Goal: Task Accomplishment & Management: Manage account settings

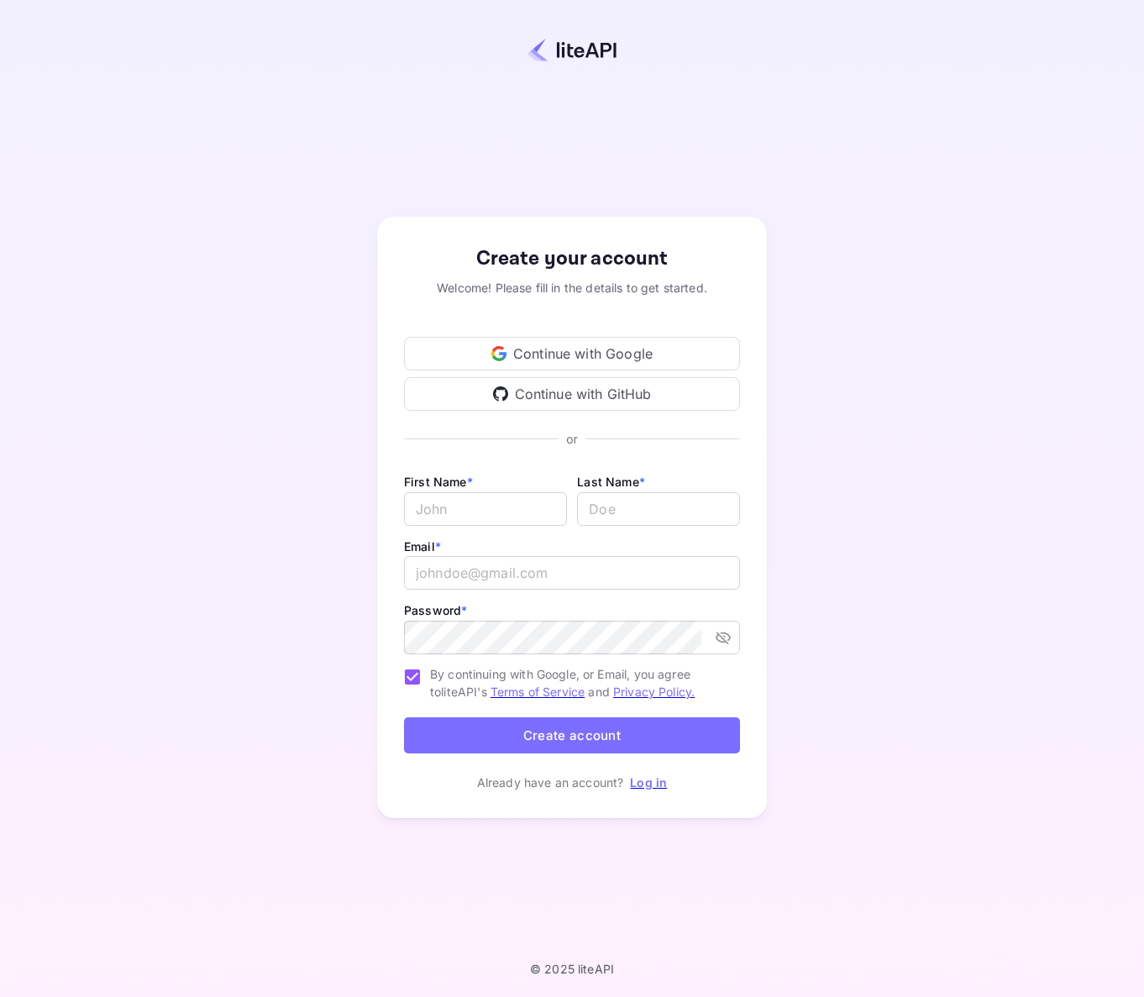
click at [600, 351] on div "Continue with Google" at bounding box center [572, 354] width 336 height 34
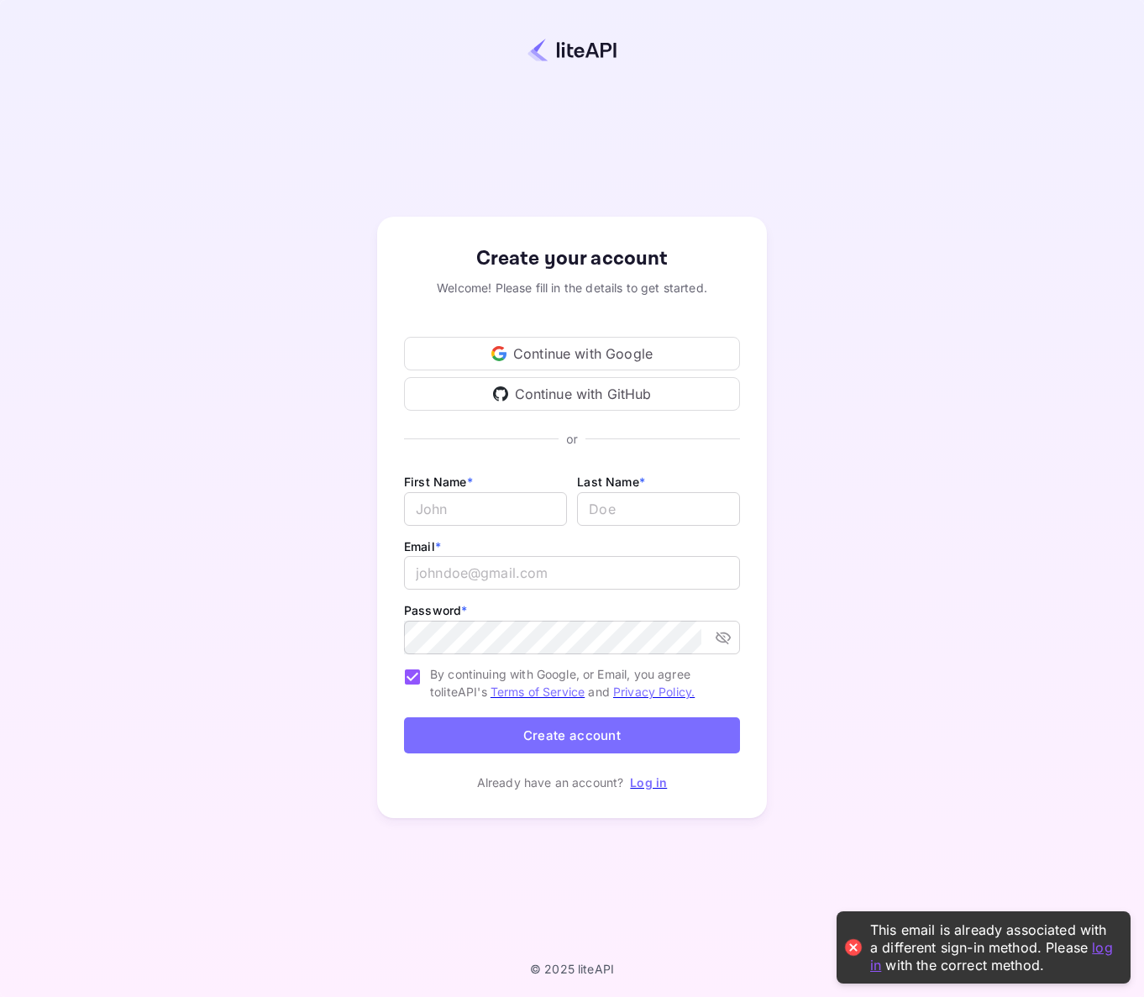
click at [652, 786] on link "Log in" at bounding box center [648, 782] width 37 height 14
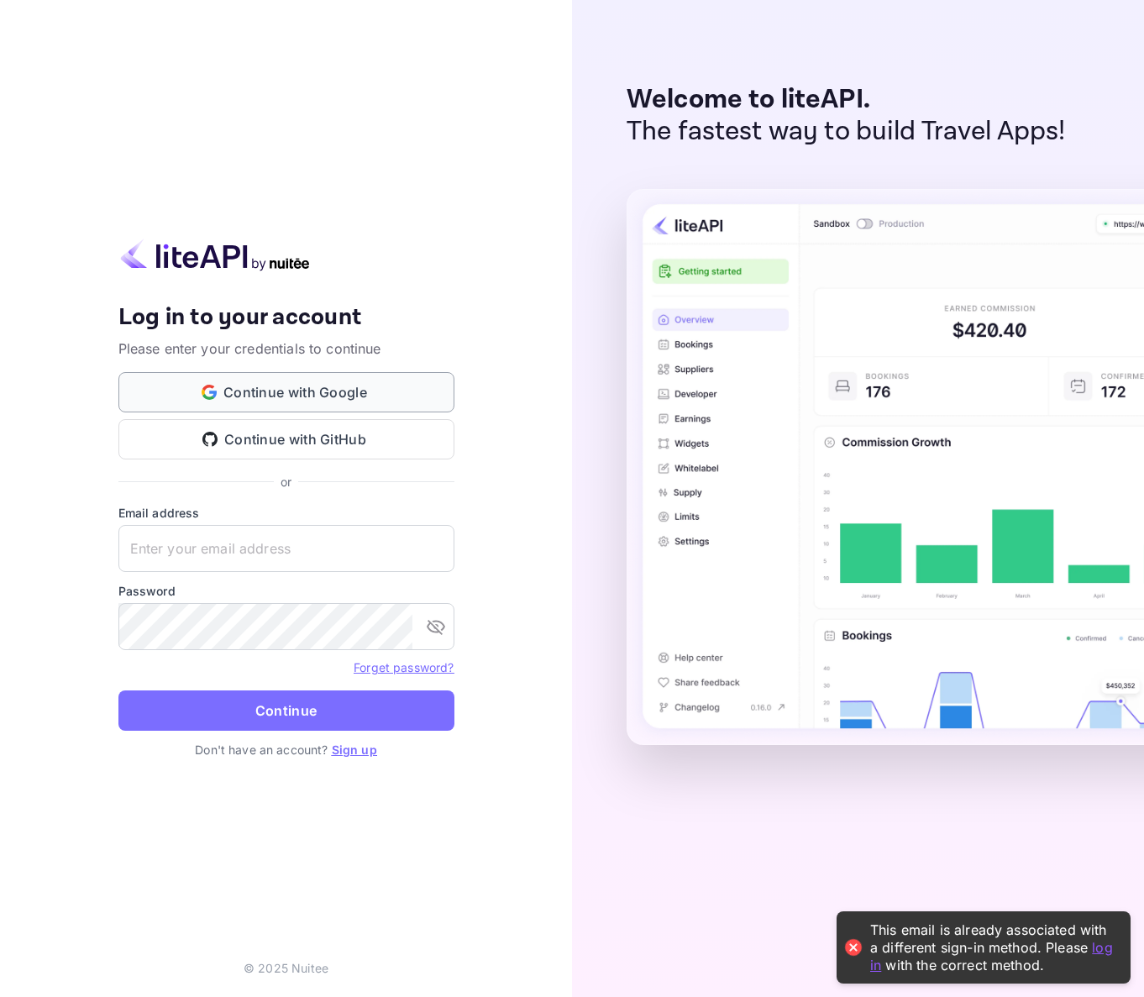
click at [345, 386] on button "Continue with Google" at bounding box center [286, 392] width 336 height 40
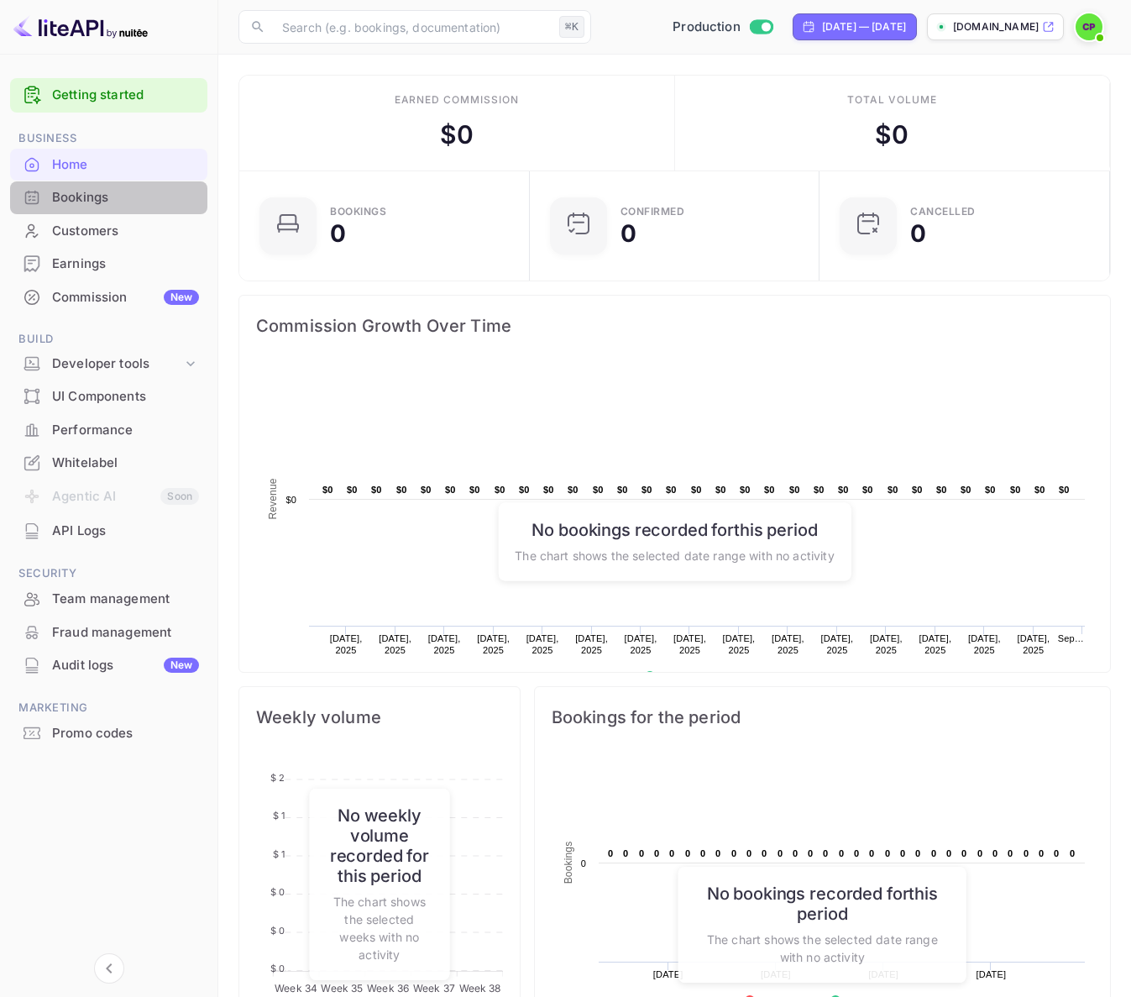
click at [117, 199] on div "Bookings" at bounding box center [125, 197] width 147 height 19
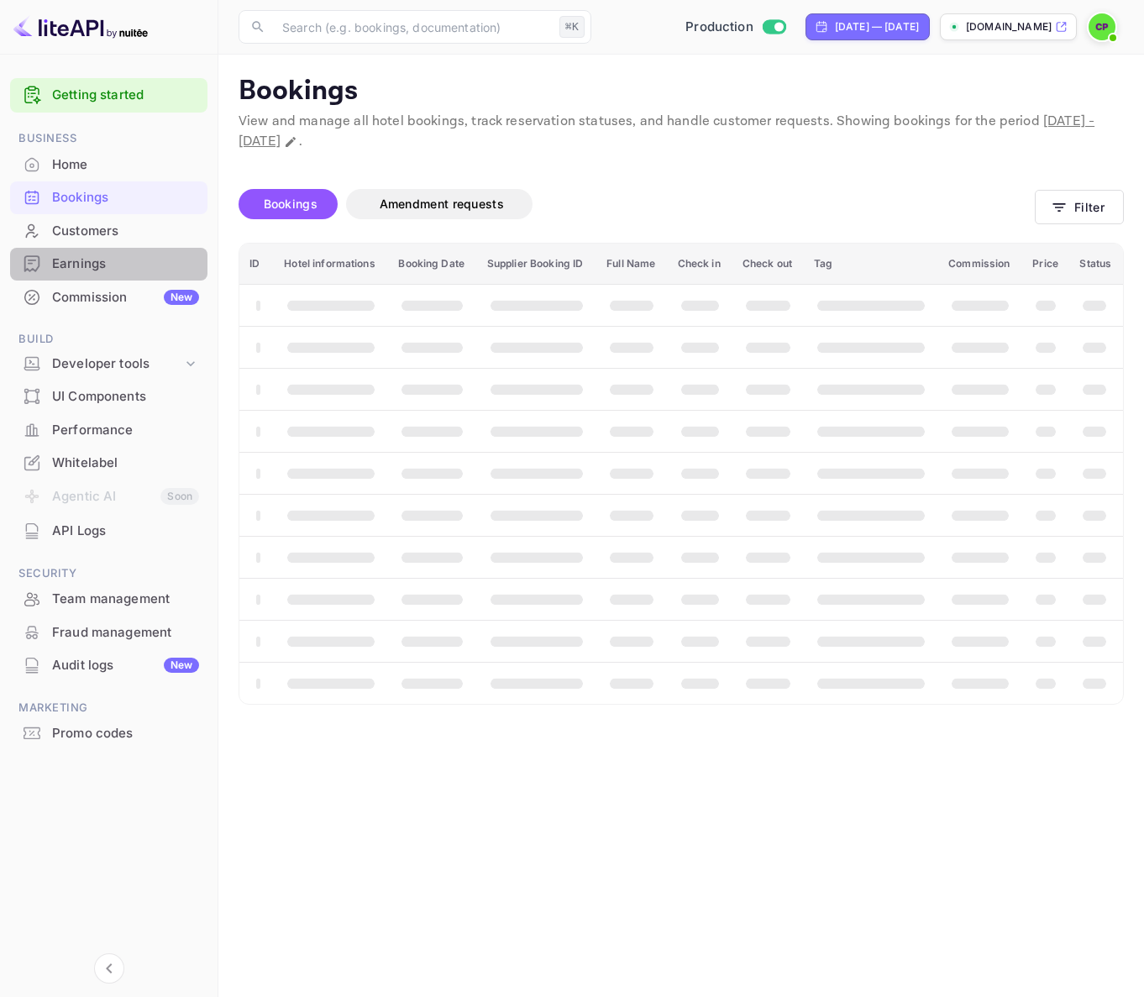
click at [126, 251] on div "Earnings" at bounding box center [108, 264] width 197 height 33
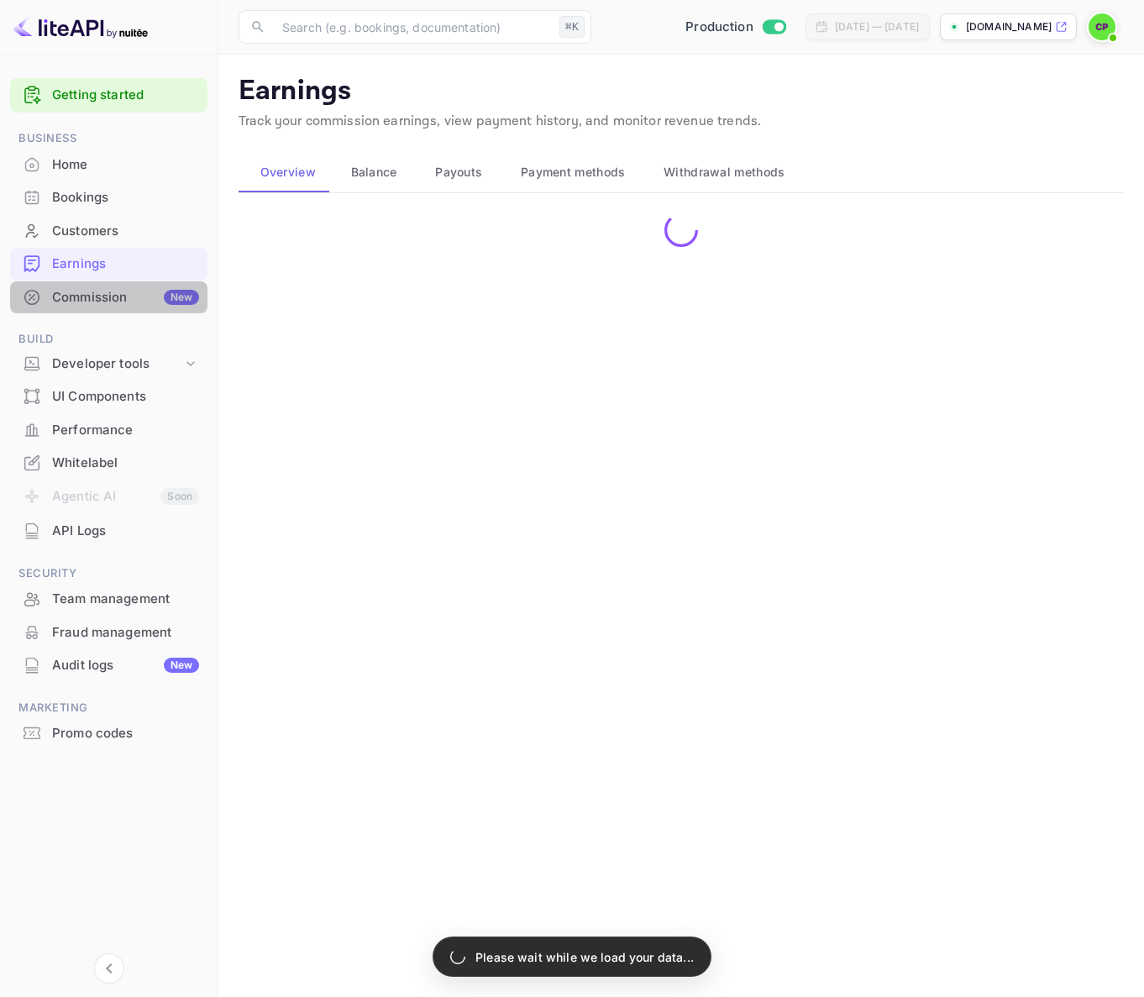
click at [128, 291] on div "Commission New" at bounding box center [125, 297] width 147 height 19
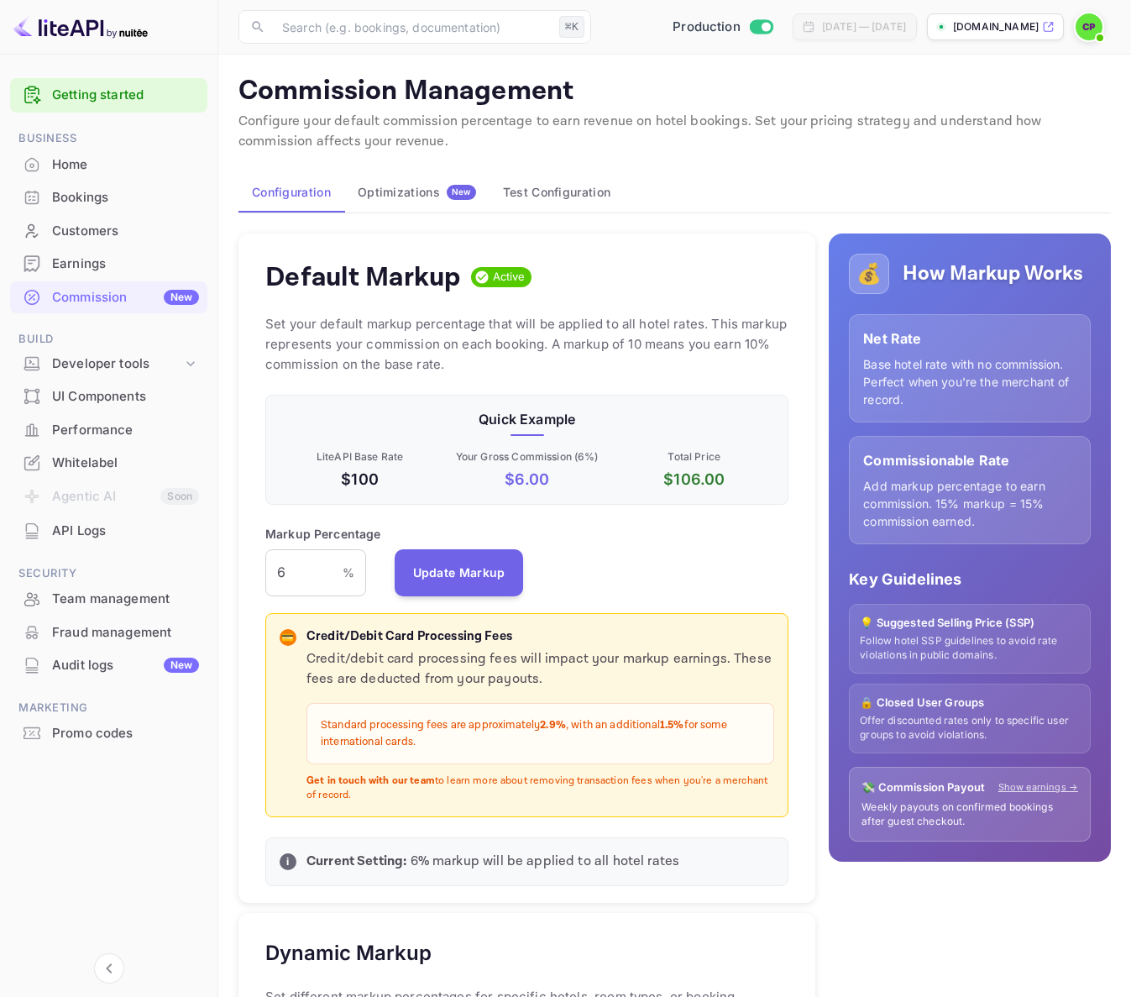
scroll to position [285, 511]
drag, startPoint x: 499, startPoint y: 423, endPoint x: 547, endPoint y: 436, distance: 50.3
click at [547, 436] on div "Quick Example LiteAPI Base Rate $100 Your Gross Commission ( 6 %) $ 6.00 Total …" at bounding box center [526, 450] width 523 height 110
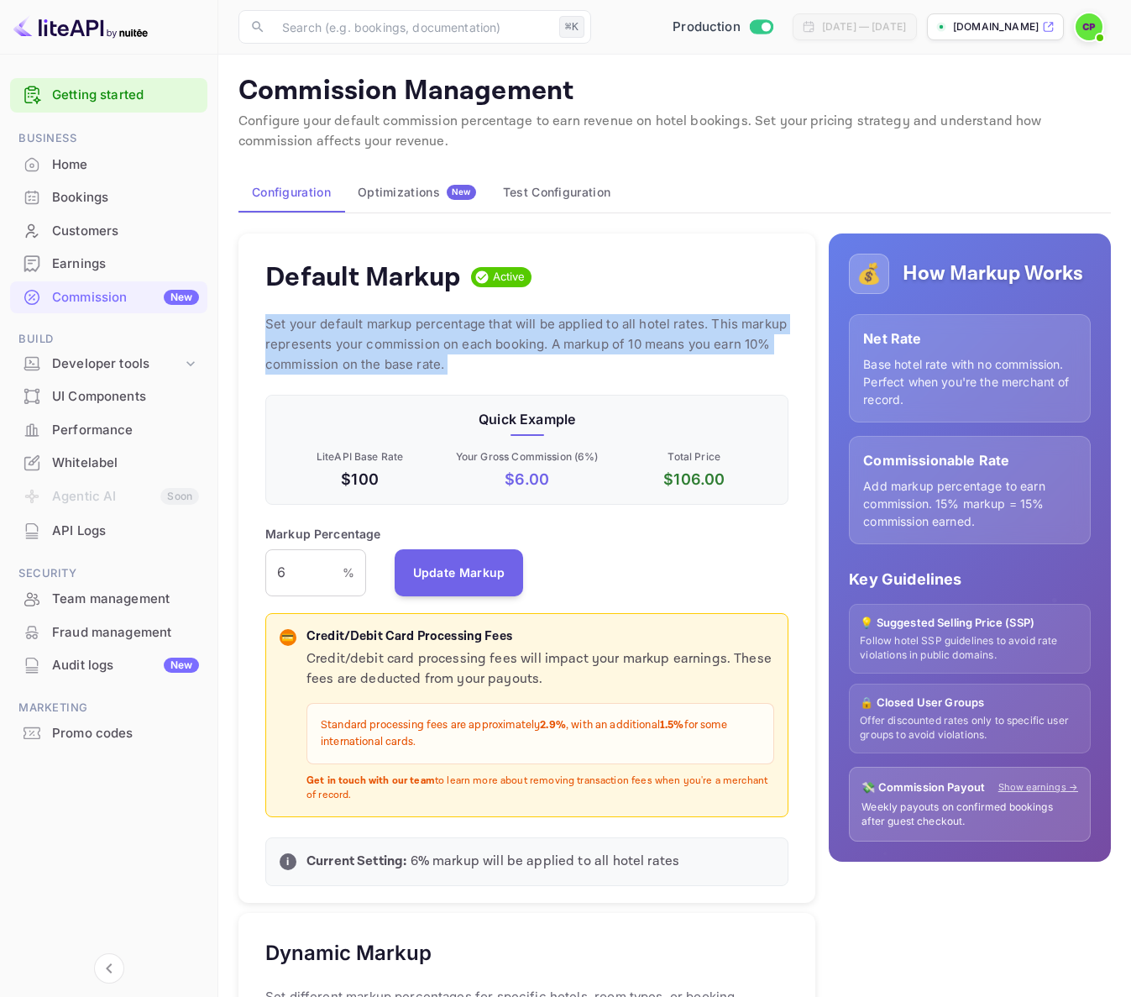
drag, startPoint x: 347, startPoint y: 306, endPoint x: 444, endPoint y: 377, distance: 120.7
click at [444, 377] on div "Default Markup Active Set your default markup percentage that will be applied t…" at bounding box center [526, 567] width 577 height 669
drag, startPoint x: 444, startPoint y: 377, endPoint x: 422, endPoint y: 332, distance: 49.9
click at [422, 332] on div "Default Markup Active Set your default markup percentage that will be applied t…" at bounding box center [526, 567] width 577 height 669
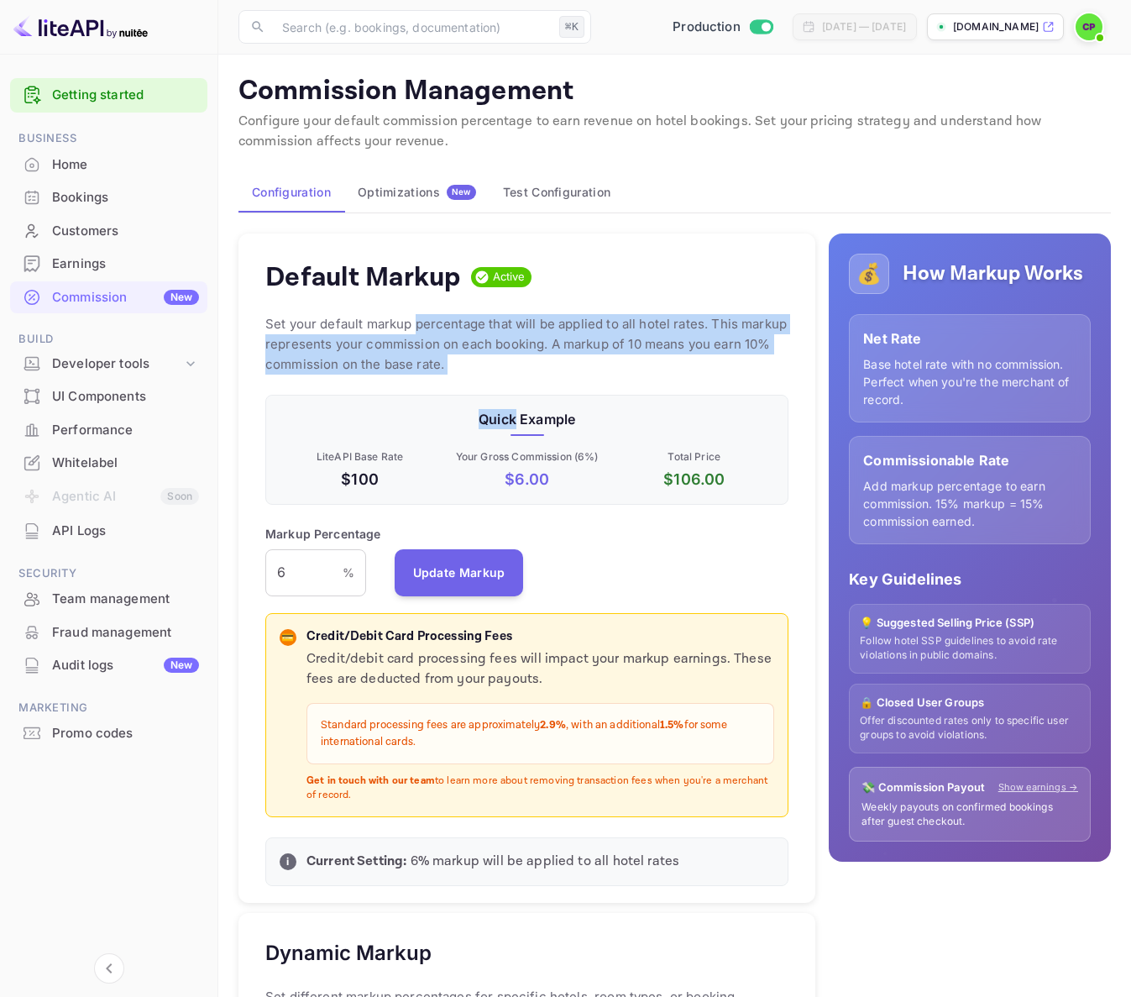
click at [422, 332] on p "Set your default markup percentage that will be applied to all hotel rates. Thi…" at bounding box center [526, 344] width 523 height 60
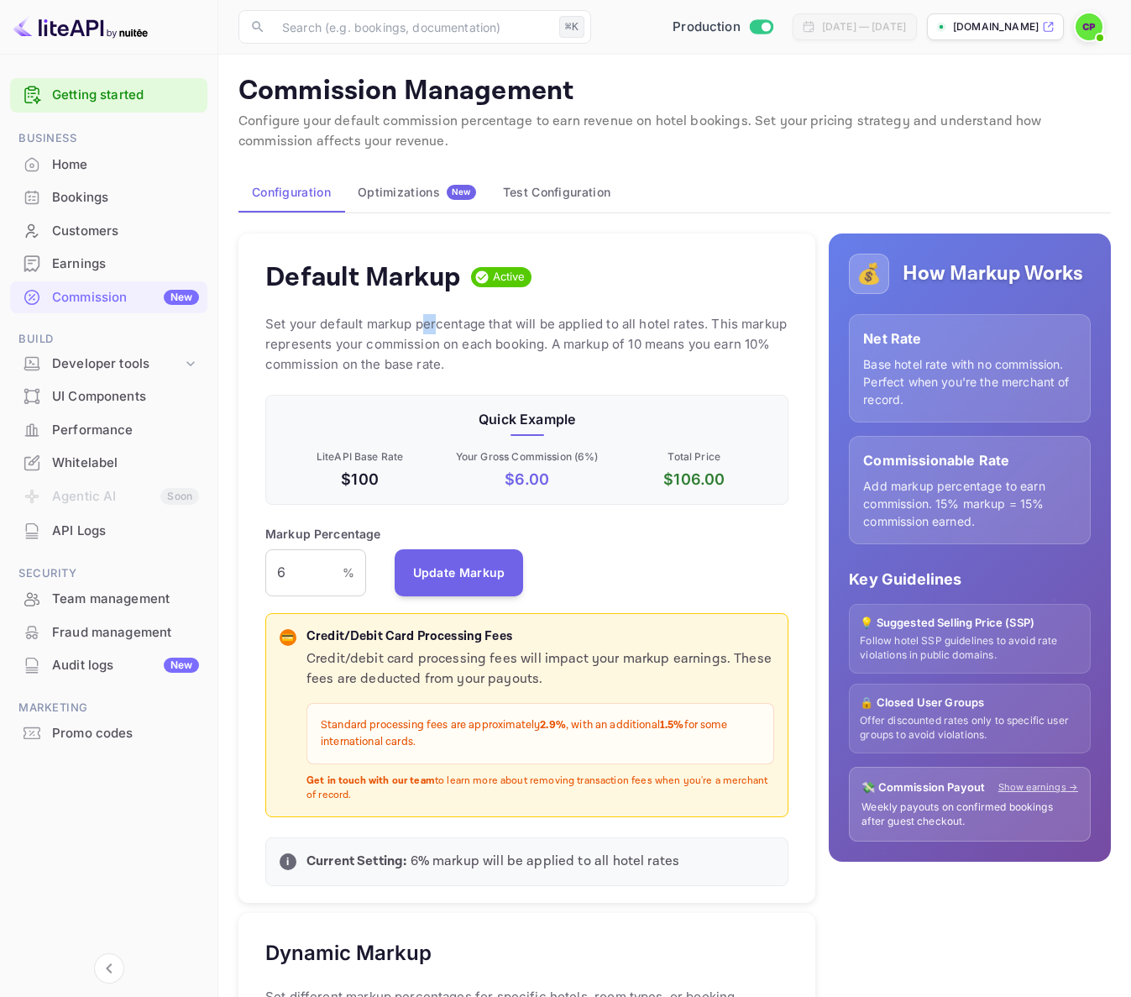
drag, startPoint x: 423, startPoint y: 327, endPoint x: 437, endPoint y: 333, distance: 15.8
click at [437, 333] on p "Set your default markup percentage that will be applied to all hotel rates. Thi…" at bounding box center [526, 344] width 523 height 60
click at [456, 363] on p "Set your default markup percentage that will be applied to all hotel rates. Thi…" at bounding box center [526, 344] width 523 height 60
click at [454, 362] on p "Set your default markup percentage that will be applied to all hotel rates. Thi…" at bounding box center [526, 344] width 523 height 60
drag, startPoint x: 454, startPoint y: 362, endPoint x: 453, endPoint y: 339, distance: 22.7
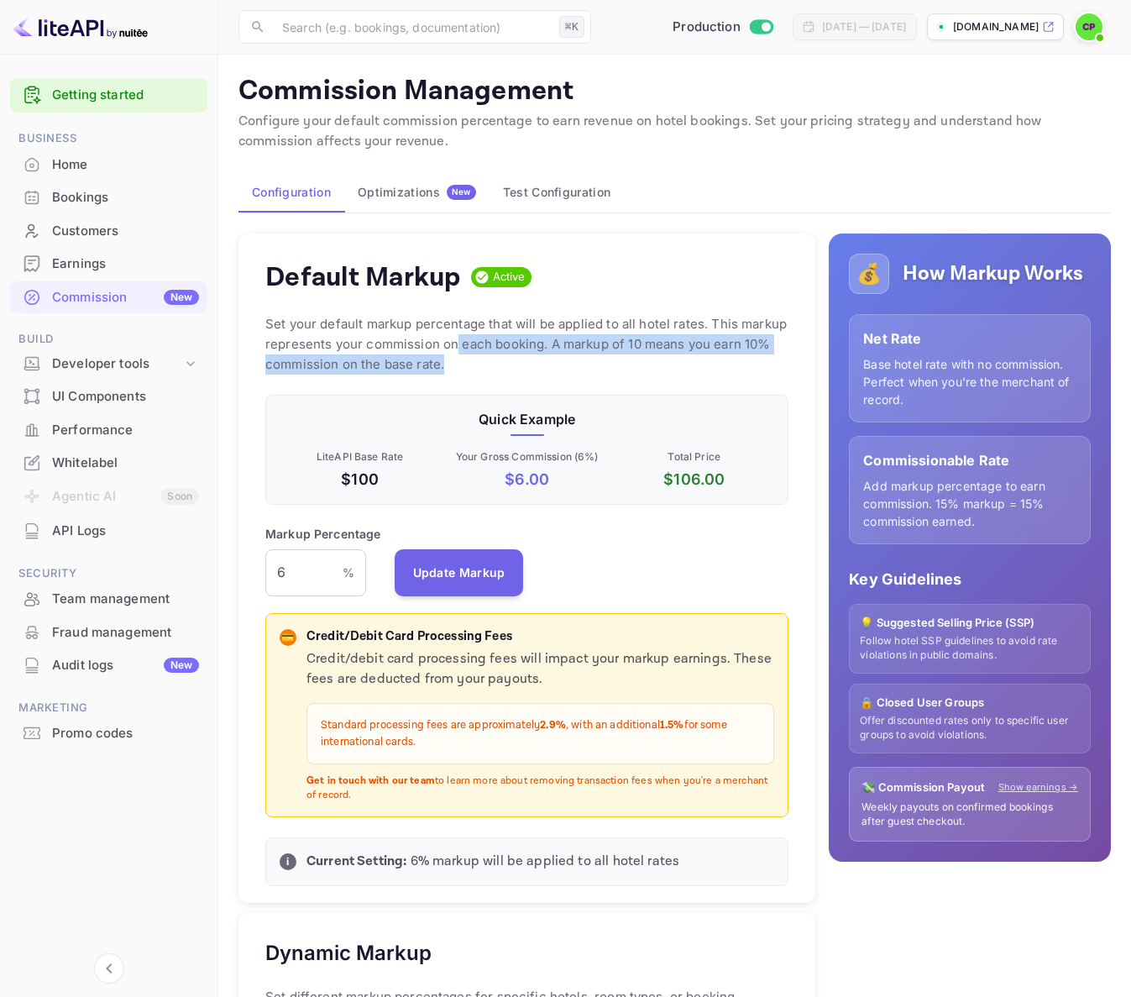
click at [453, 339] on p "Set your default markup percentage that will be applied to all hotel rates. Thi…" at bounding box center [526, 344] width 523 height 60
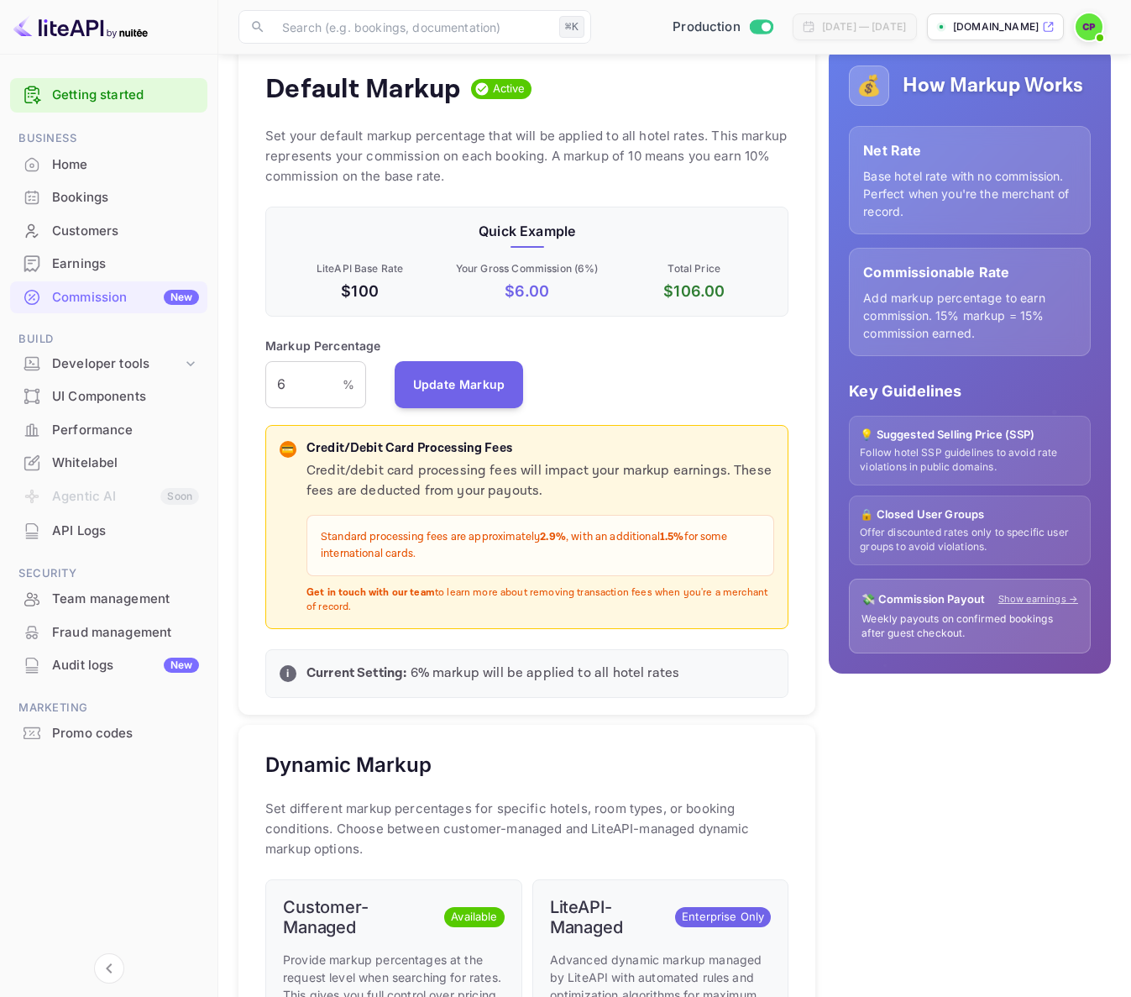
scroll to position [81, 0]
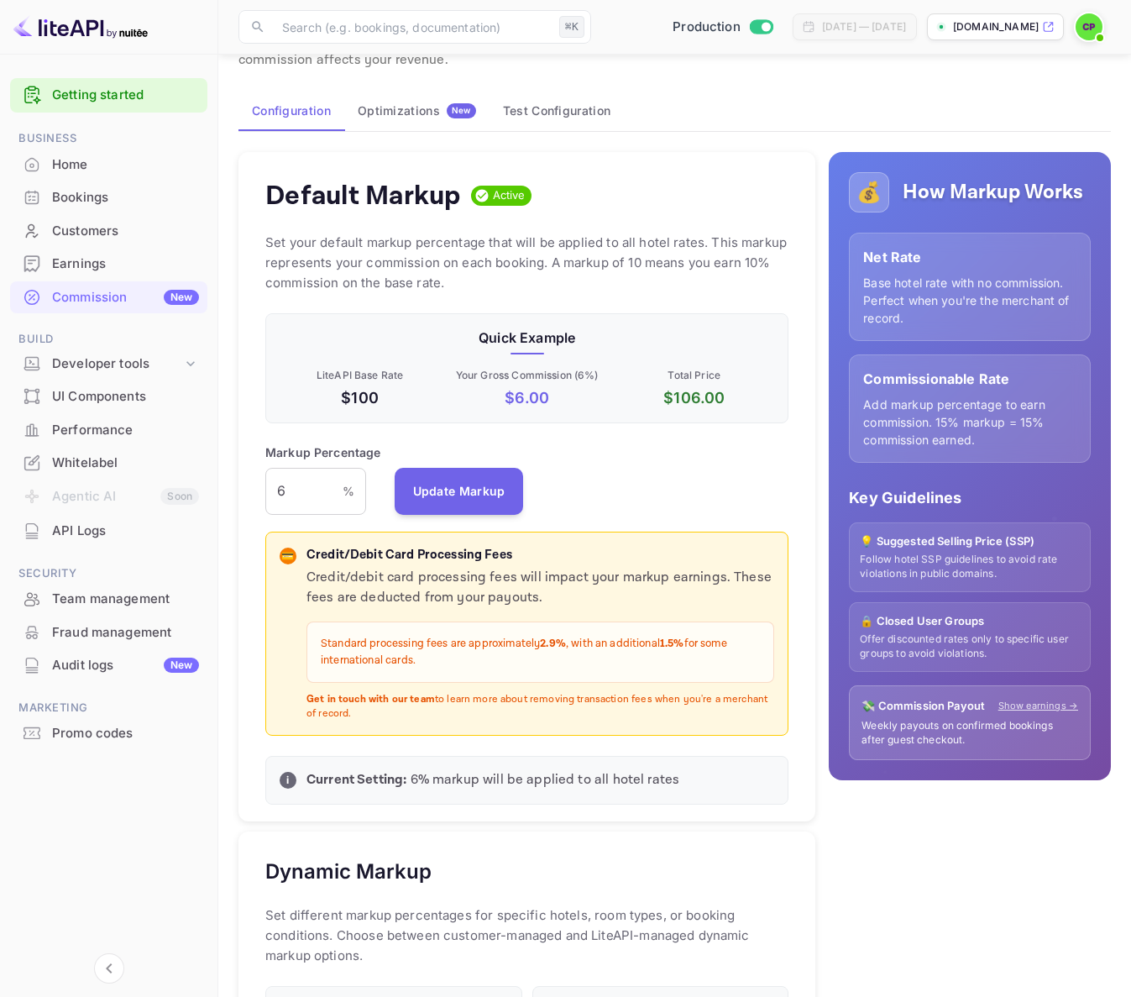
click at [407, 101] on button "Optimizations New" at bounding box center [416, 111] width 145 height 40
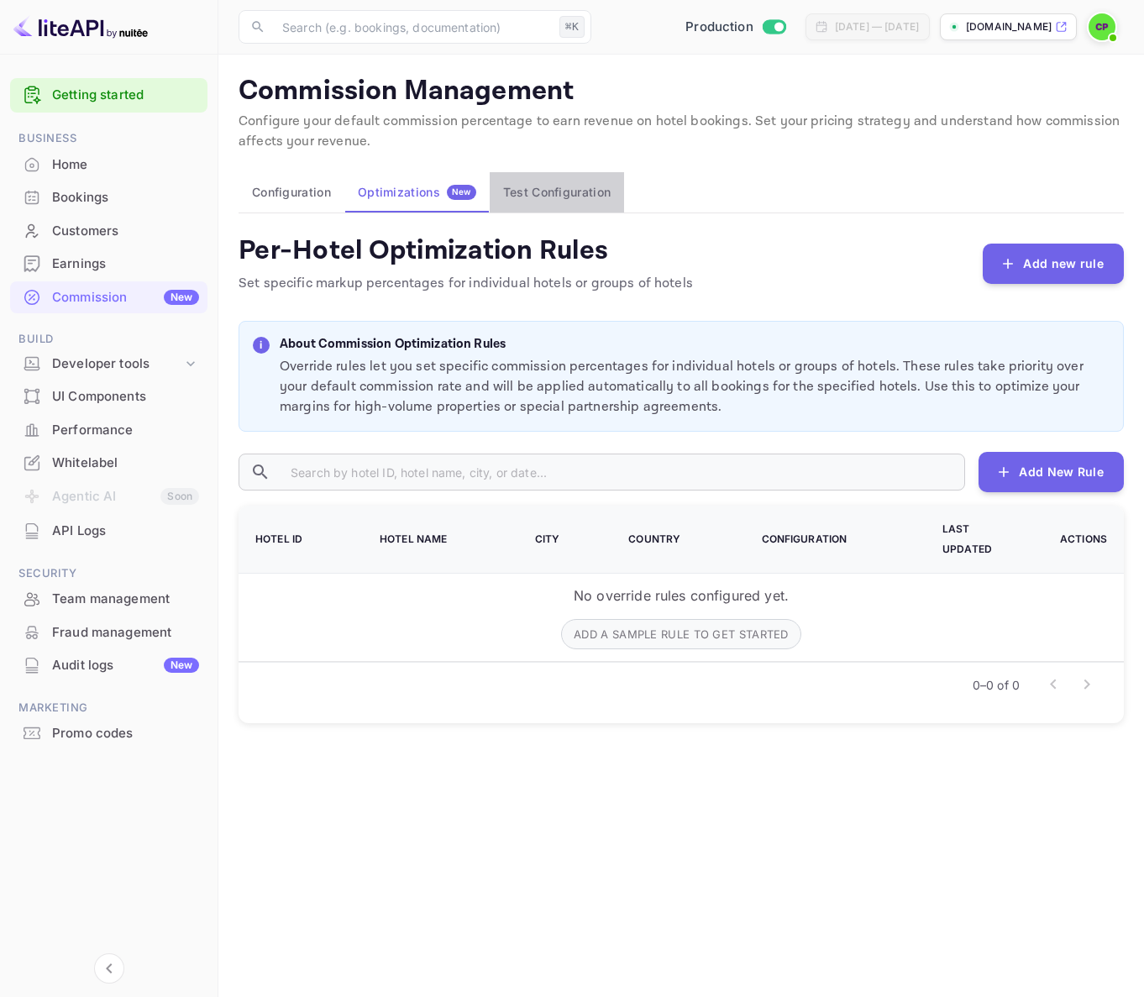
click at [562, 192] on button "Test Configuration" at bounding box center [557, 192] width 134 height 40
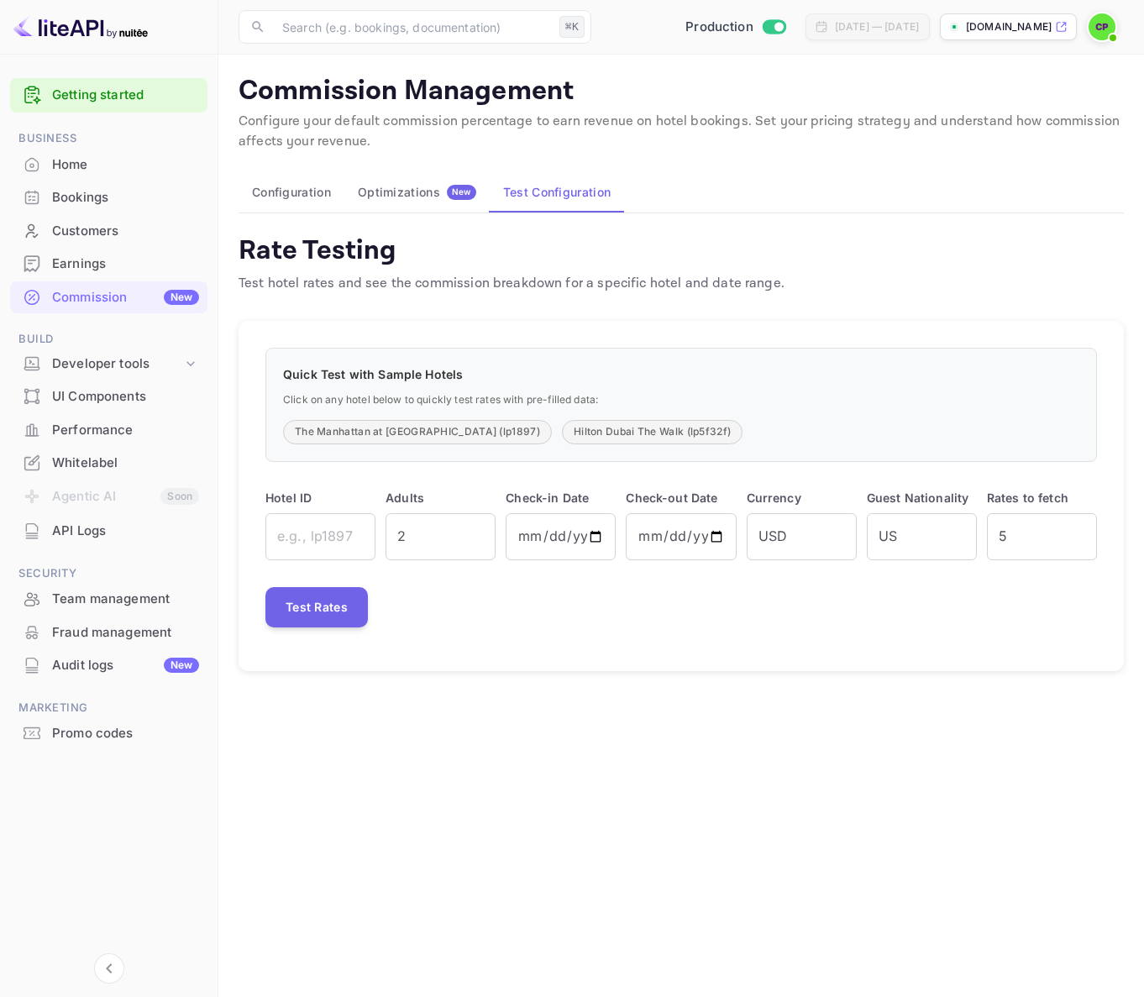
click at [427, 197] on div "Optimizations New" at bounding box center [417, 192] width 118 height 15
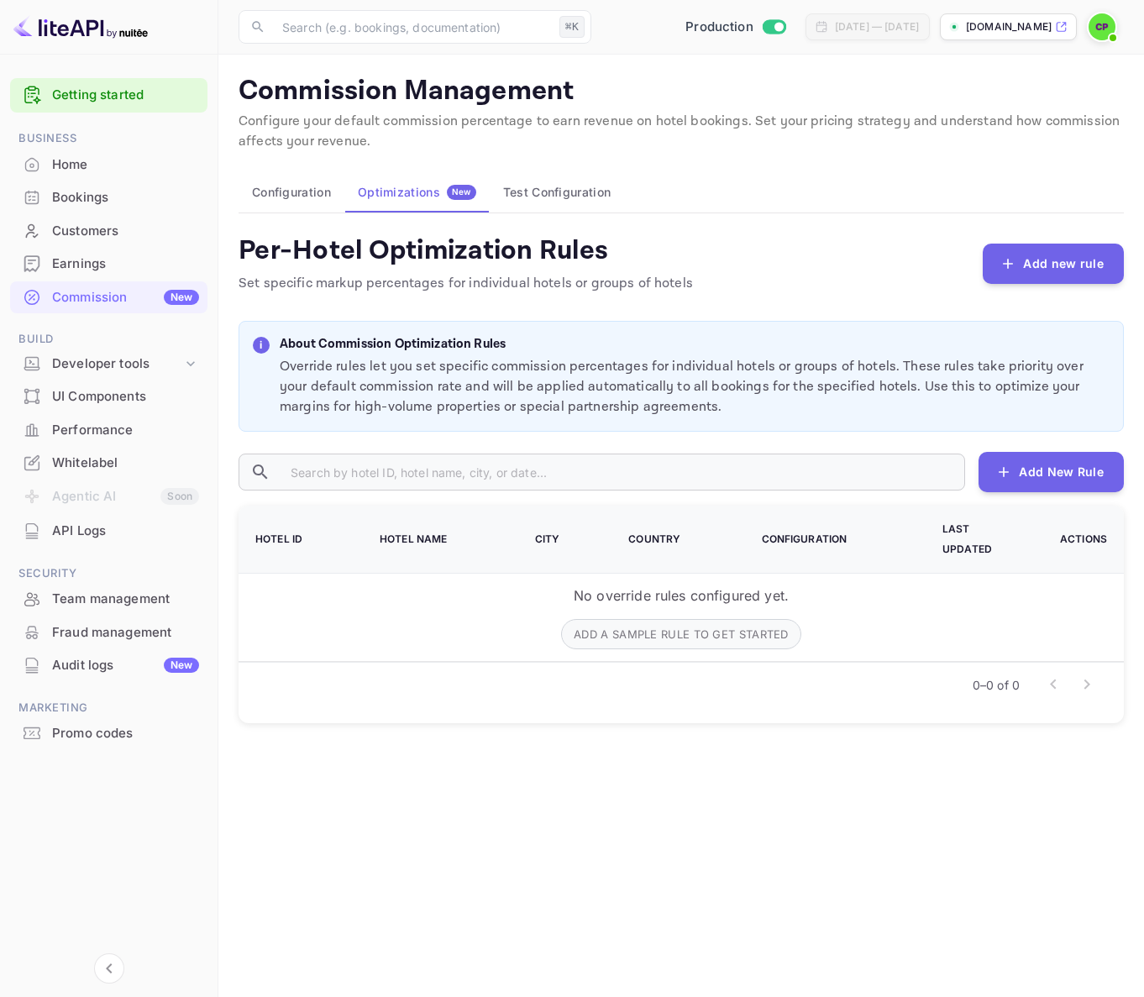
click at [552, 183] on button "Test Configuration" at bounding box center [557, 192] width 134 height 40
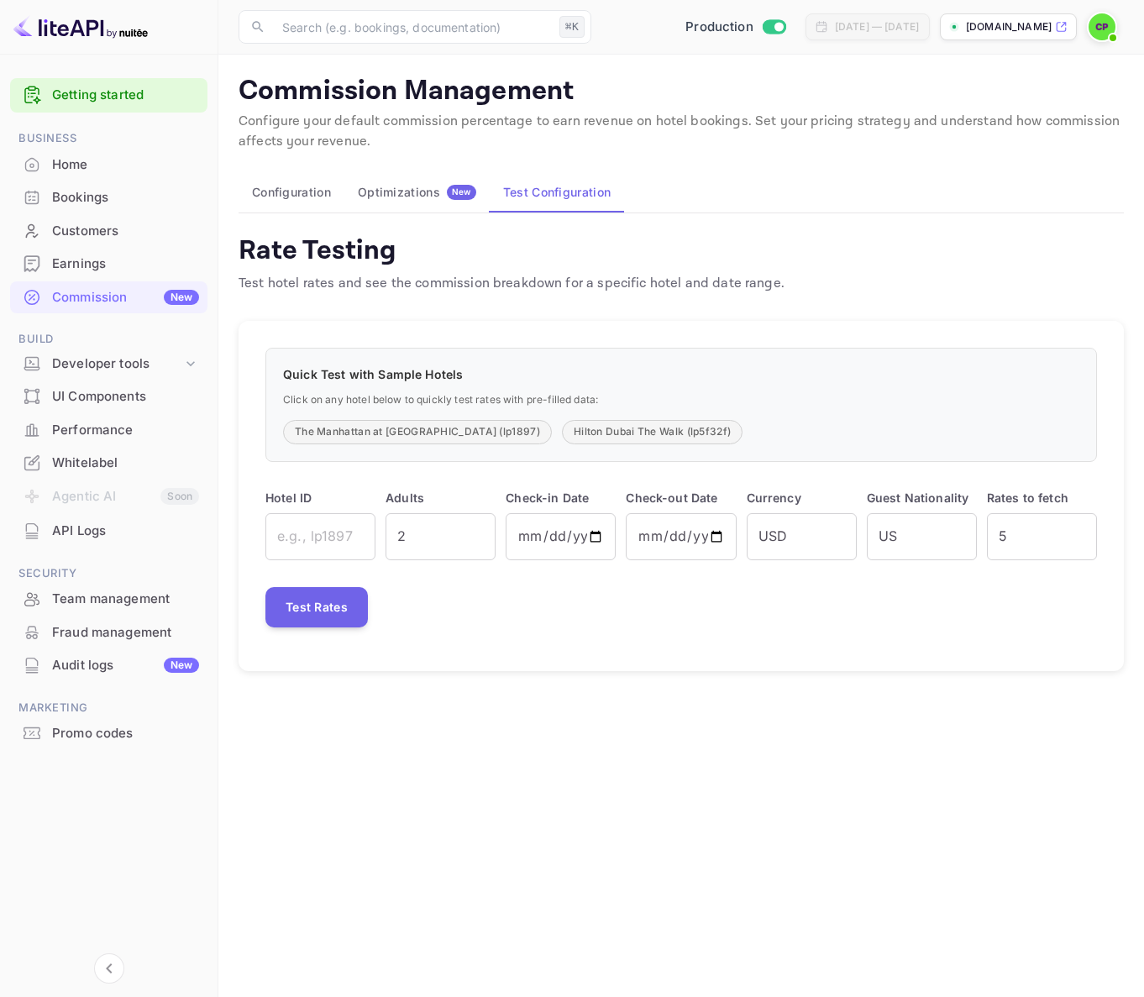
click at [414, 202] on button "Optimizations New" at bounding box center [416, 192] width 145 height 40
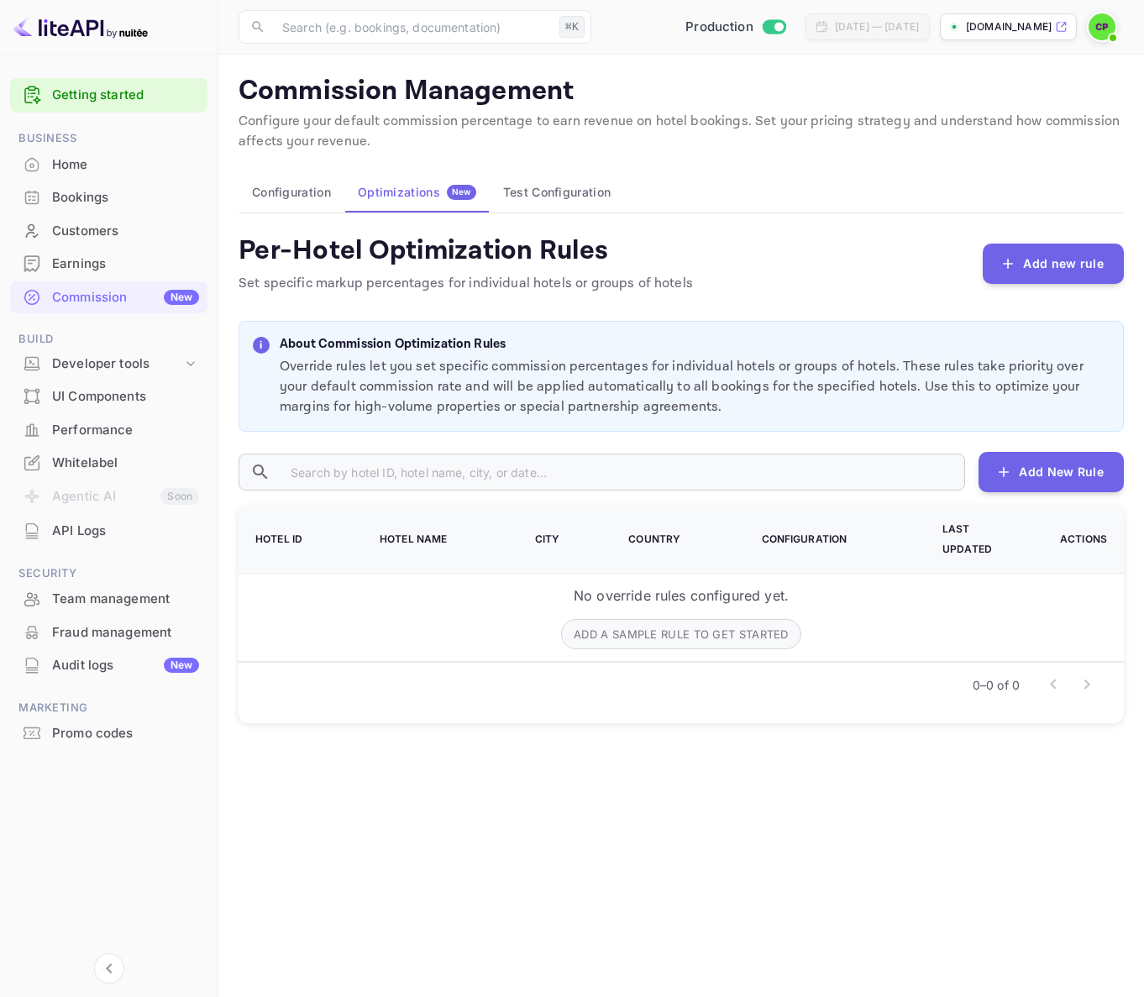
click at [289, 193] on button "Configuration" at bounding box center [291, 192] width 106 height 40
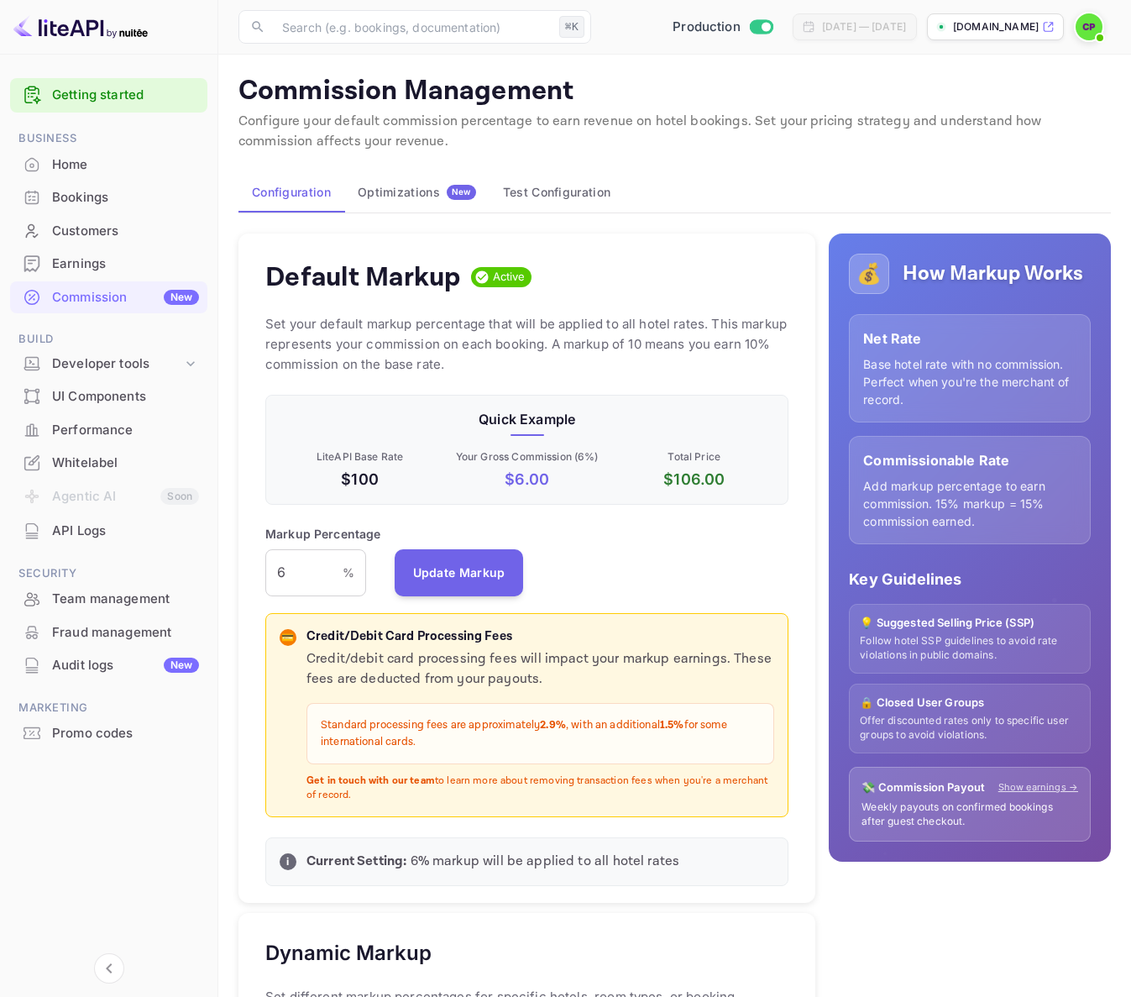
scroll to position [285, 511]
click at [598, 201] on button "Test Configuration" at bounding box center [557, 192] width 134 height 40
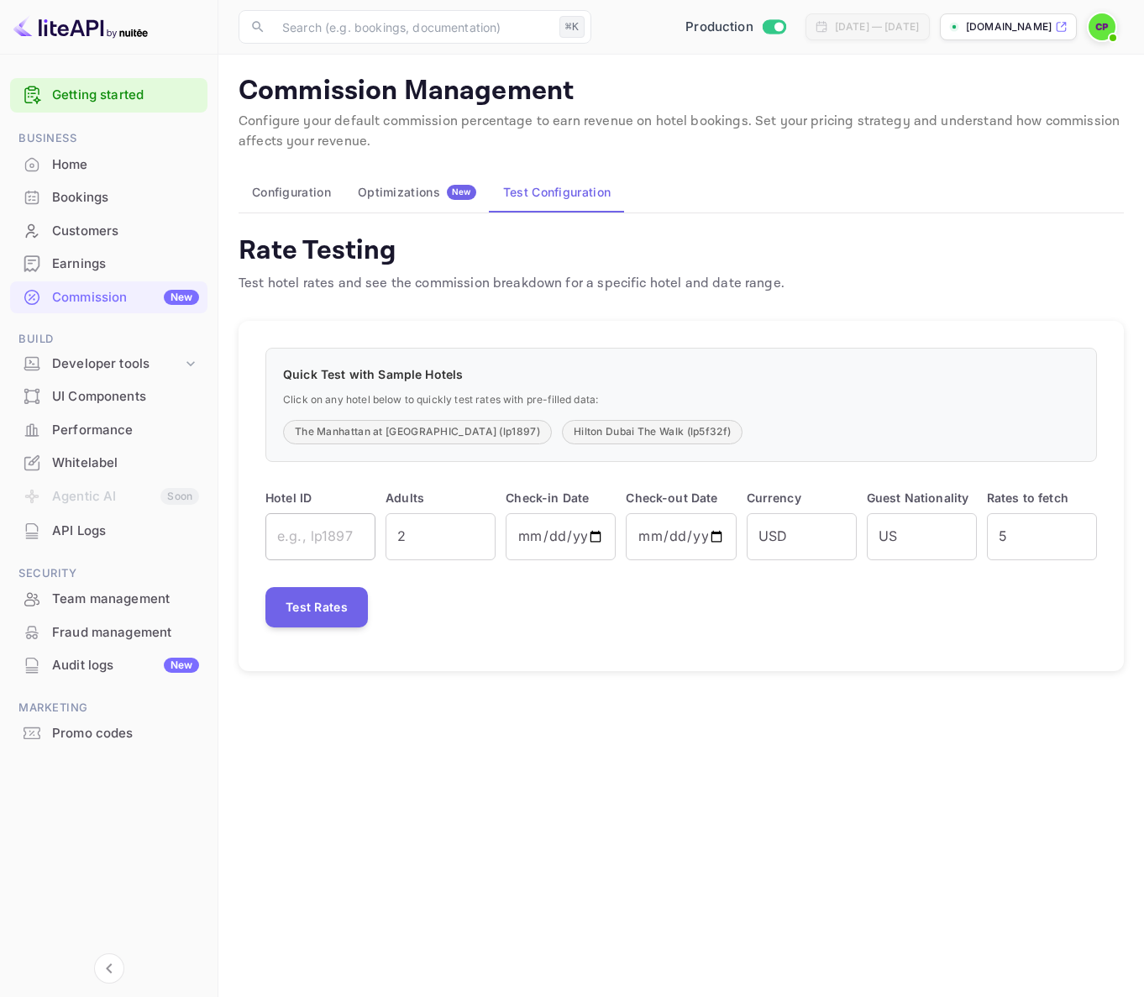
click at [374, 531] on input "text" at bounding box center [320, 536] width 110 height 47
click at [308, 195] on button "Configuration" at bounding box center [291, 192] width 106 height 40
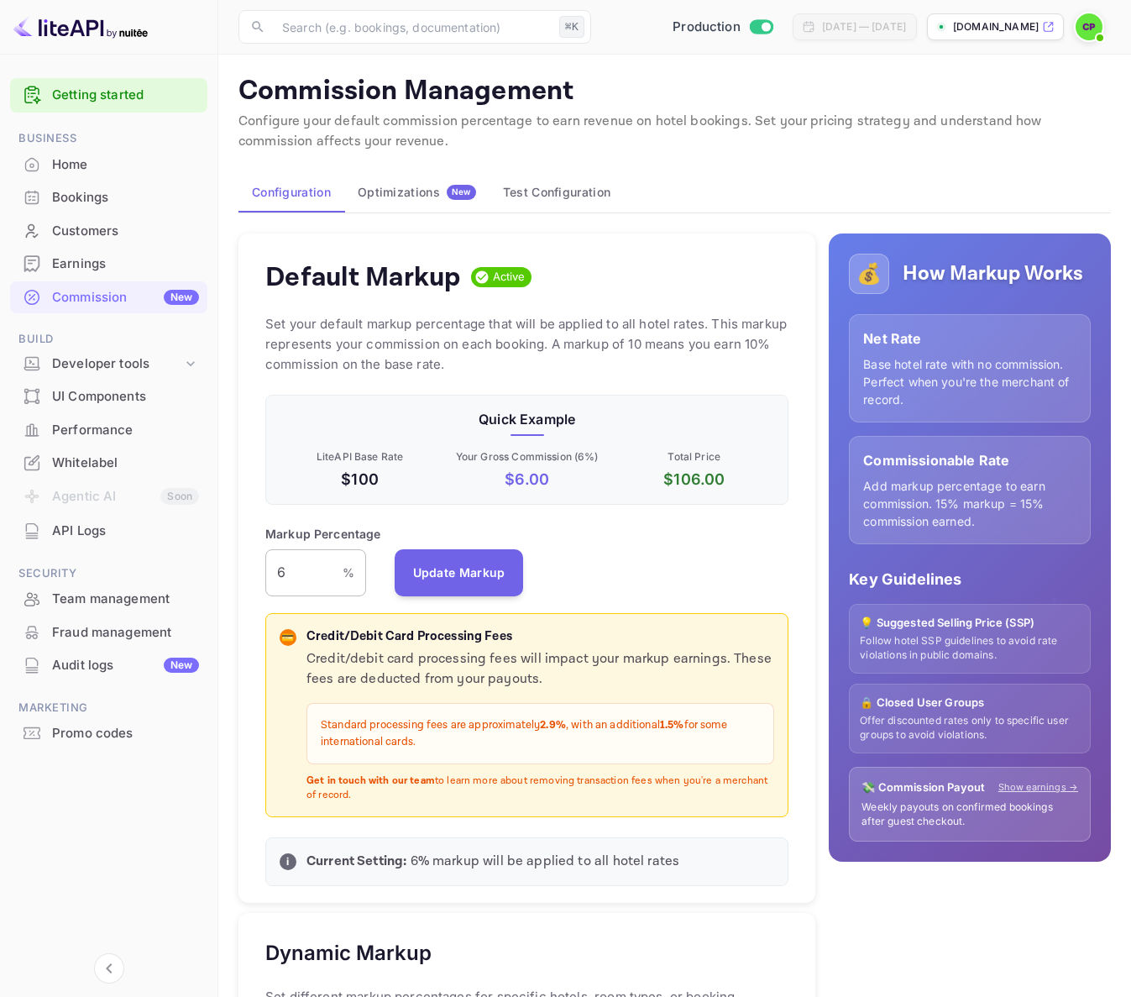
click at [301, 584] on input "6" at bounding box center [303, 572] width 77 height 47
click at [454, 573] on button "Update Markup" at bounding box center [459, 571] width 129 height 47
click at [298, 562] on input "300" at bounding box center [303, 572] width 77 height 47
click at [301, 566] on input "300" at bounding box center [303, 572] width 77 height 47
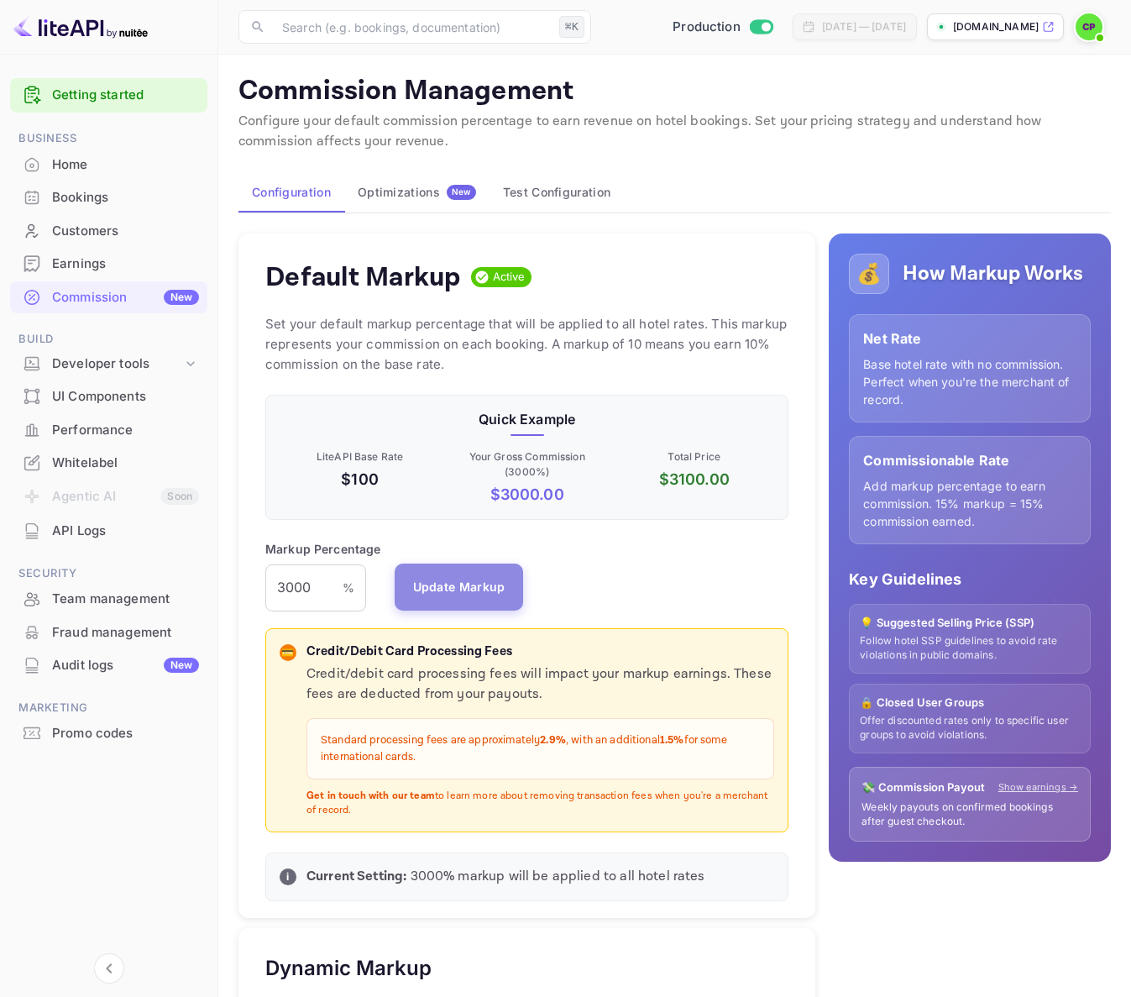
click at [503, 589] on button "Update Markup" at bounding box center [459, 586] width 129 height 47
drag, startPoint x: 327, startPoint y: 586, endPoint x: 196, endPoint y: 579, distance: 131.2
click at [196, 579] on div "Getting started Business Home Bookings Customers Earnings Commission New Build …" at bounding box center [565, 937] width 1131 height 1874
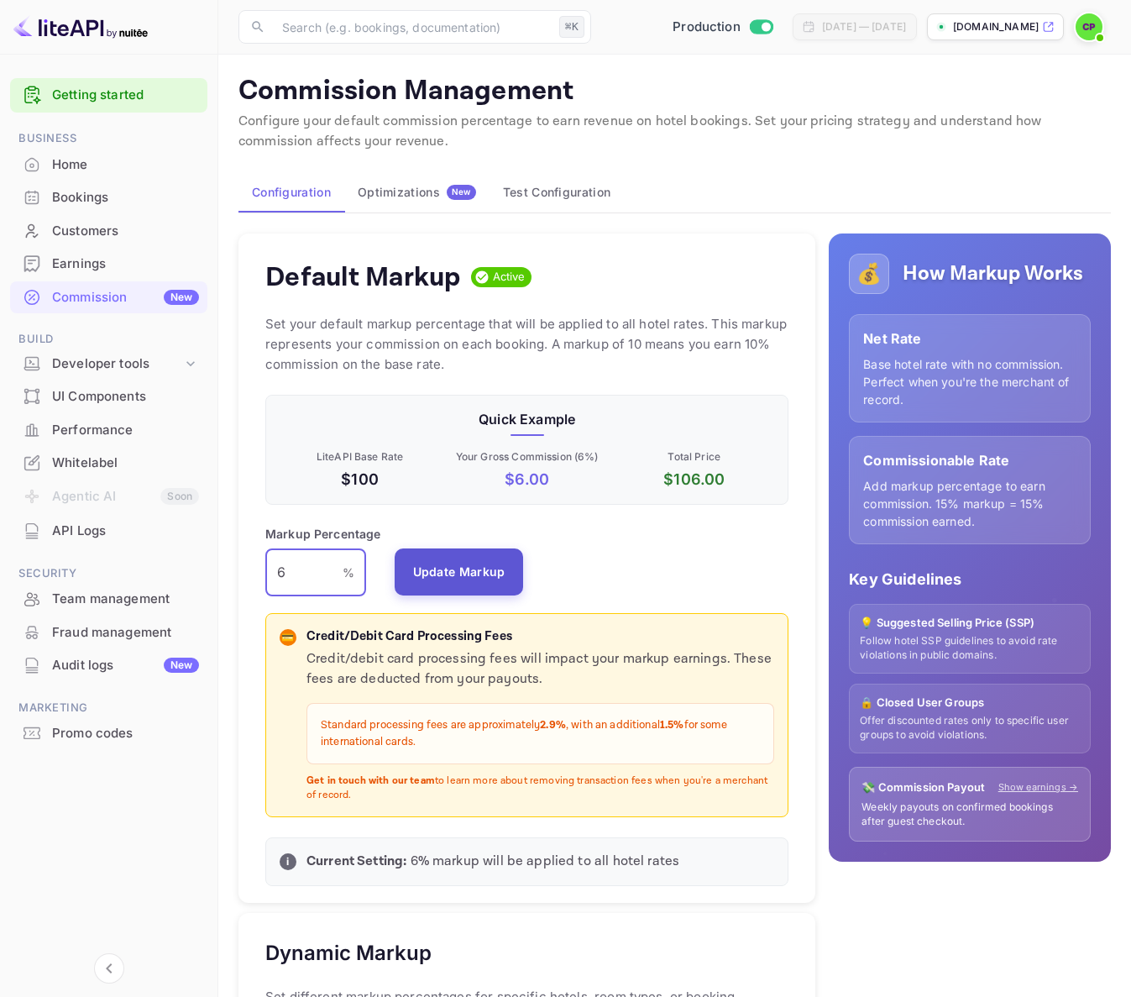
type input "6"
click at [458, 560] on button "Update Markup" at bounding box center [459, 571] width 129 height 47
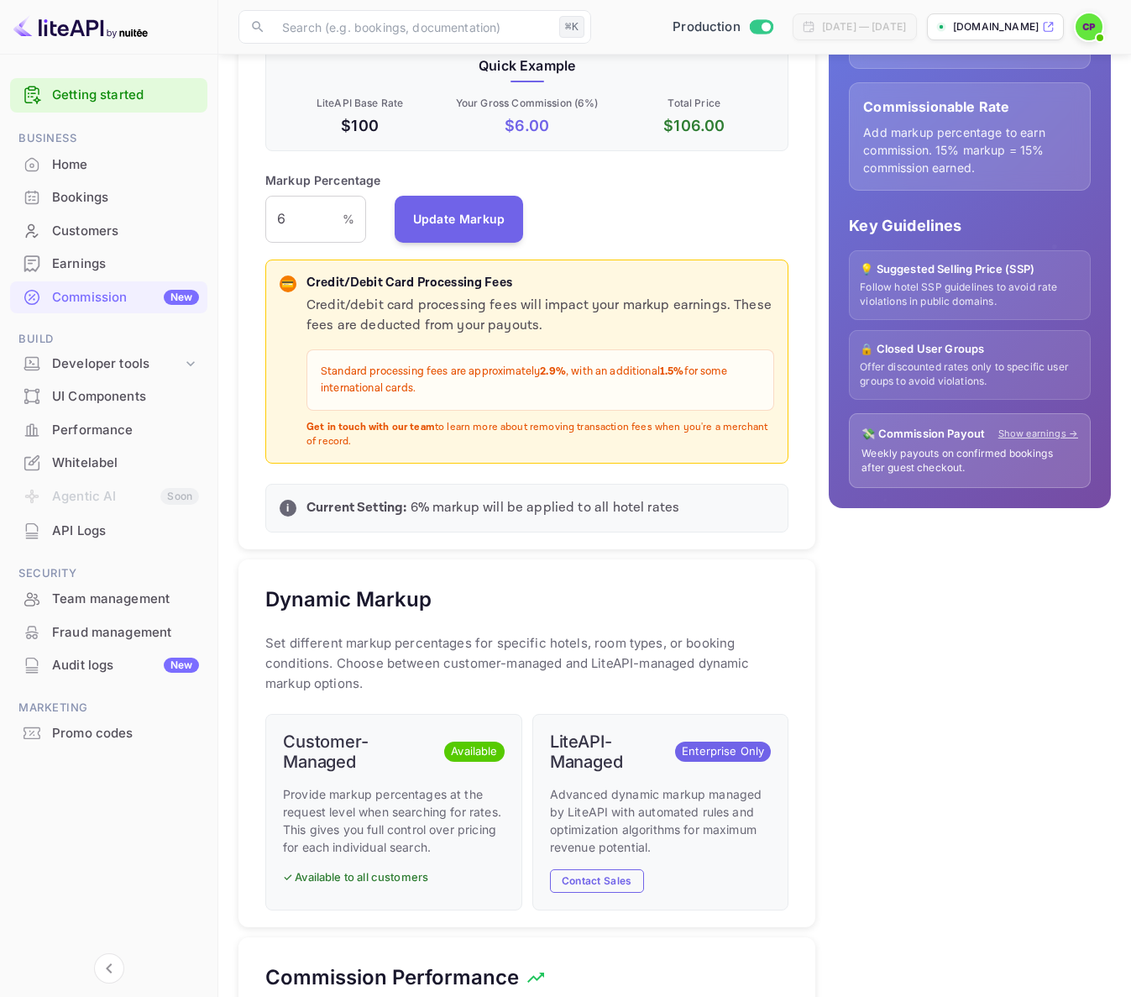
scroll to position [411, 0]
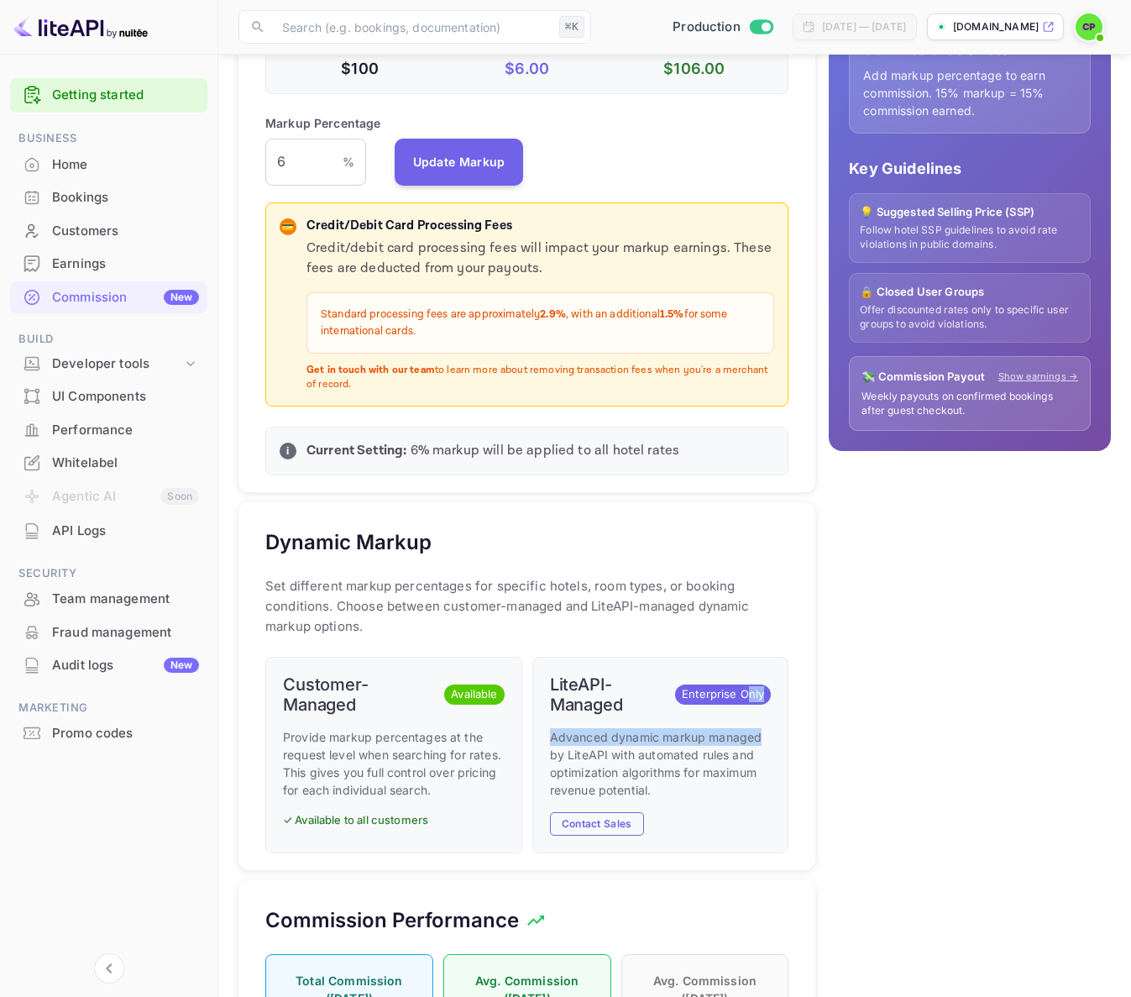
drag, startPoint x: 746, startPoint y: 699, endPoint x: 765, endPoint y: 744, distance: 49.3
click at [765, 744] on div "LiteAPI-Managed Enterprise Only Advanced dynamic markup managed by LiteAPI with…" at bounding box center [660, 755] width 257 height 197
click at [764, 744] on p "Advanced dynamic markup managed by LiteAPI with automated rules and optimizatio…" at bounding box center [661, 763] width 222 height 71
drag, startPoint x: 759, startPoint y: 752, endPoint x: 704, endPoint y: 764, distance: 56.6
click at [704, 764] on p "Advanced dynamic markup managed by LiteAPI with automated rules and optimizatio…" at bounding box center [661, 763] width 222 height 71
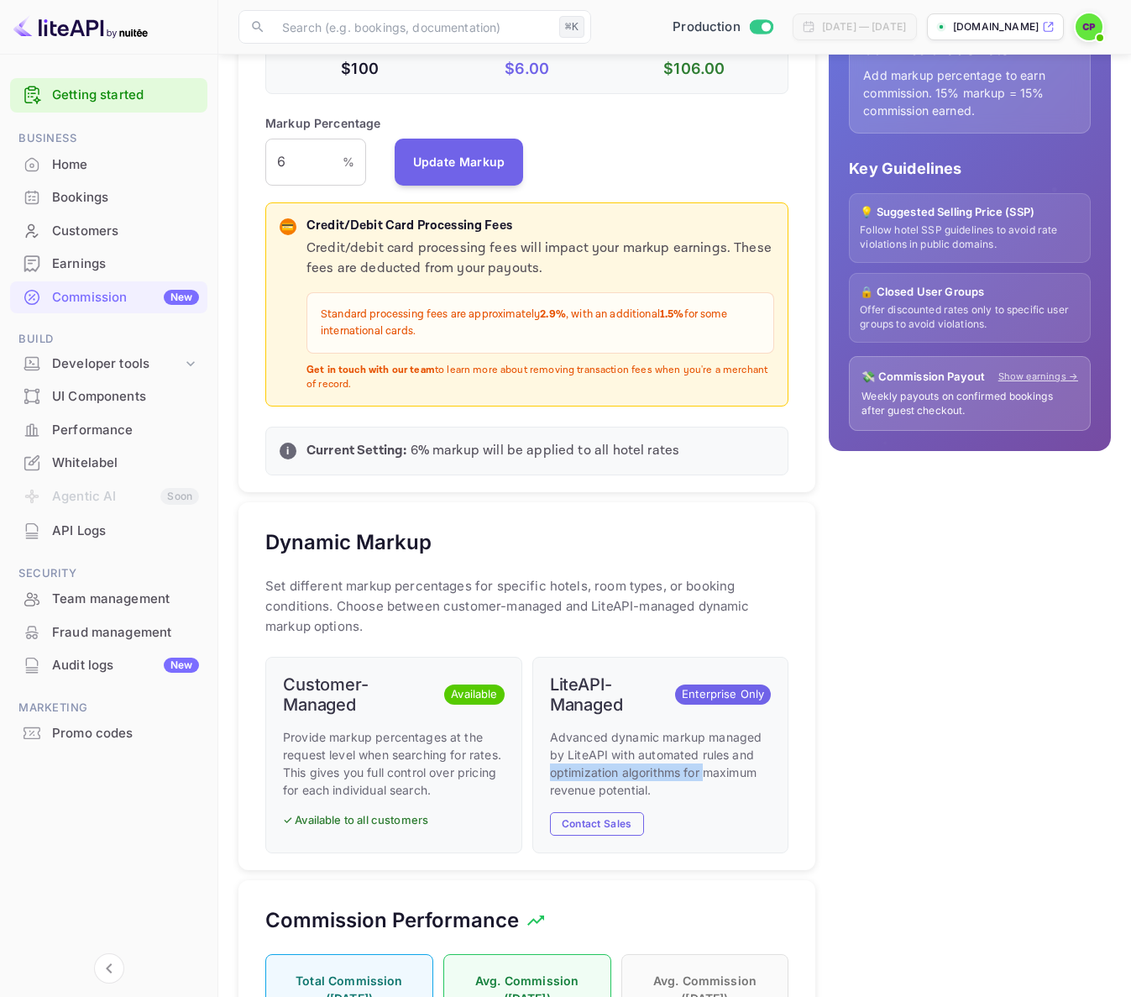
click at [704, 764] on p "Advanced dynamic markup managed by LiteAPI with automated rules and optimizatio…" at bounding box center [661, 763] width 222 height 71
drag, startPoint x: 659, startPoint y: 799, endPoint x: 642, endPoint y: 766, distance: 37.6
click at [642, 766] on div "Advanced dynamic markup managed by LiteAPI with automated rules and optimizatio…" at bounding box center [661, 782] width 222 height 108
click at [642, 766] on p "Advanced dynamic markup managed by LiteAPI with automated rules and optimizatio…" at bounding box center [661, 763] width 222 height 71
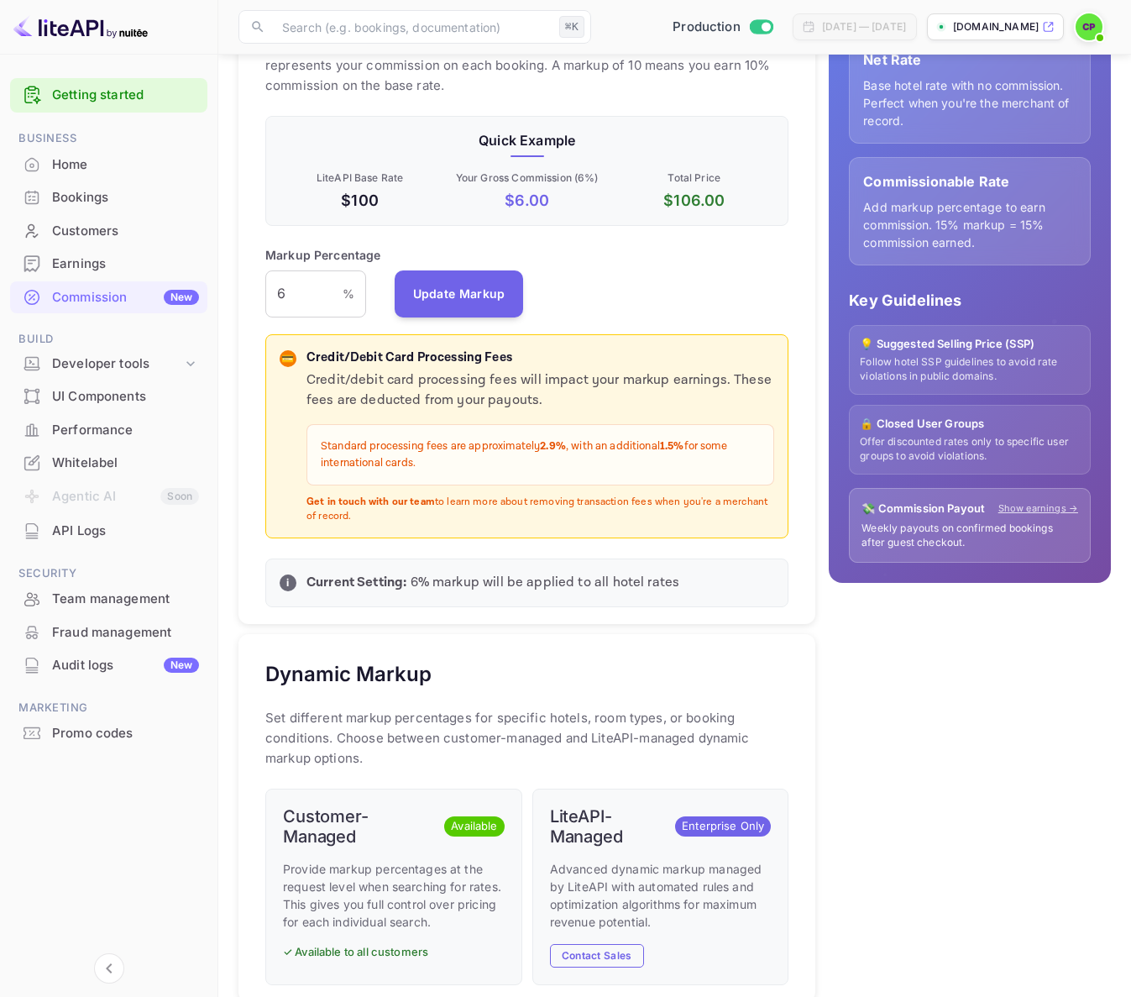
scroll to position [0, 0]
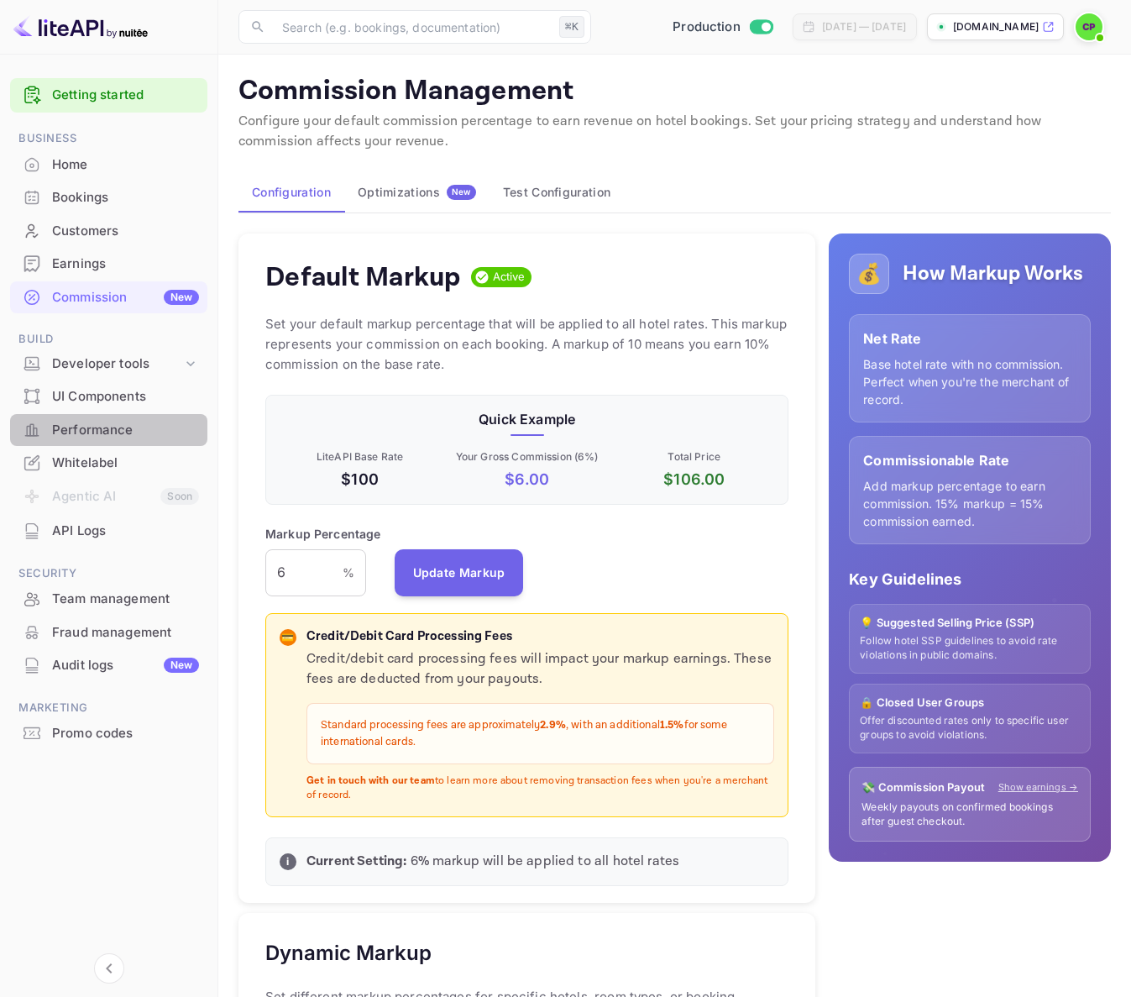
click at [92, 421] on div "Performance" at bounding box center [125, 430] width 147 height 19
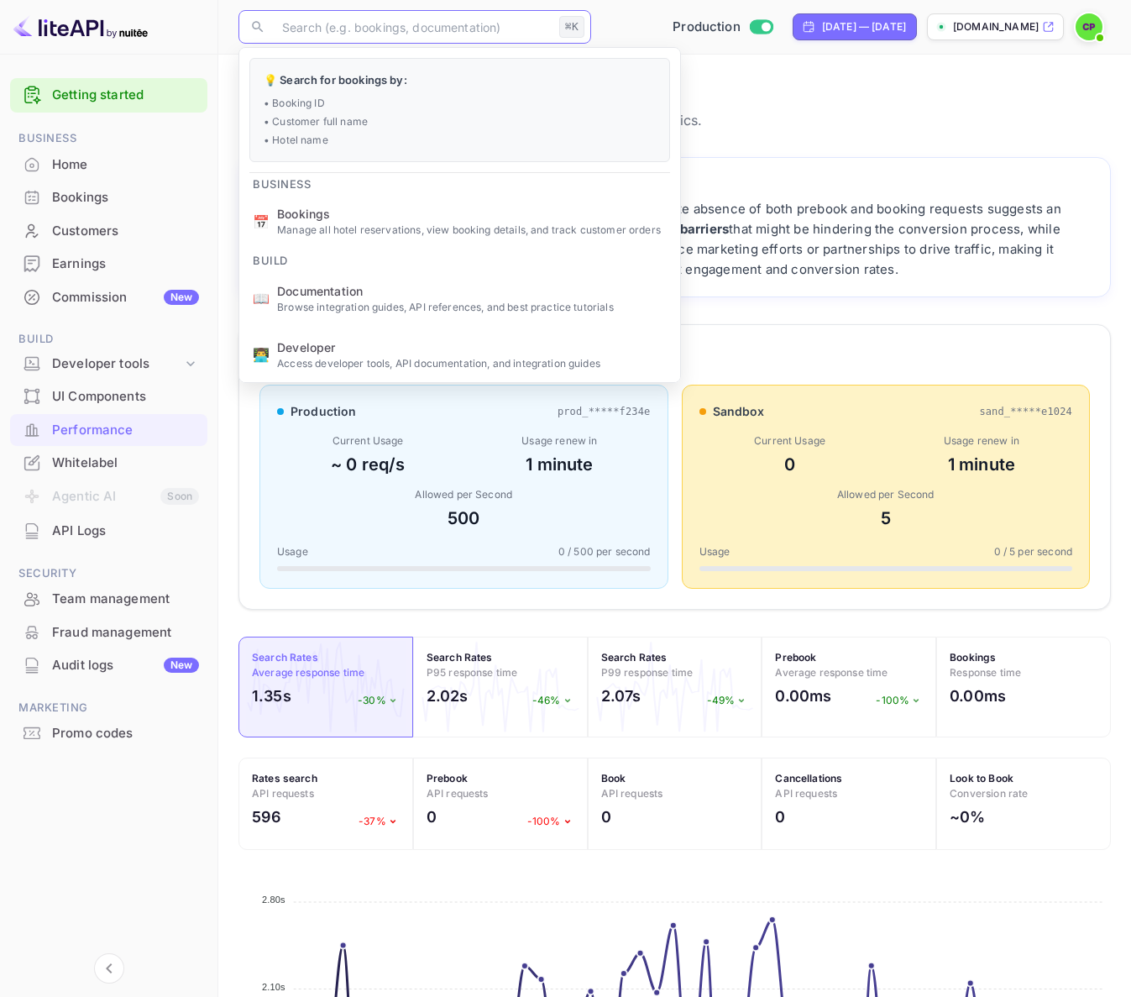
click at [346, 34] on input "text" at bounding box center [412, 27] width 280 height 34
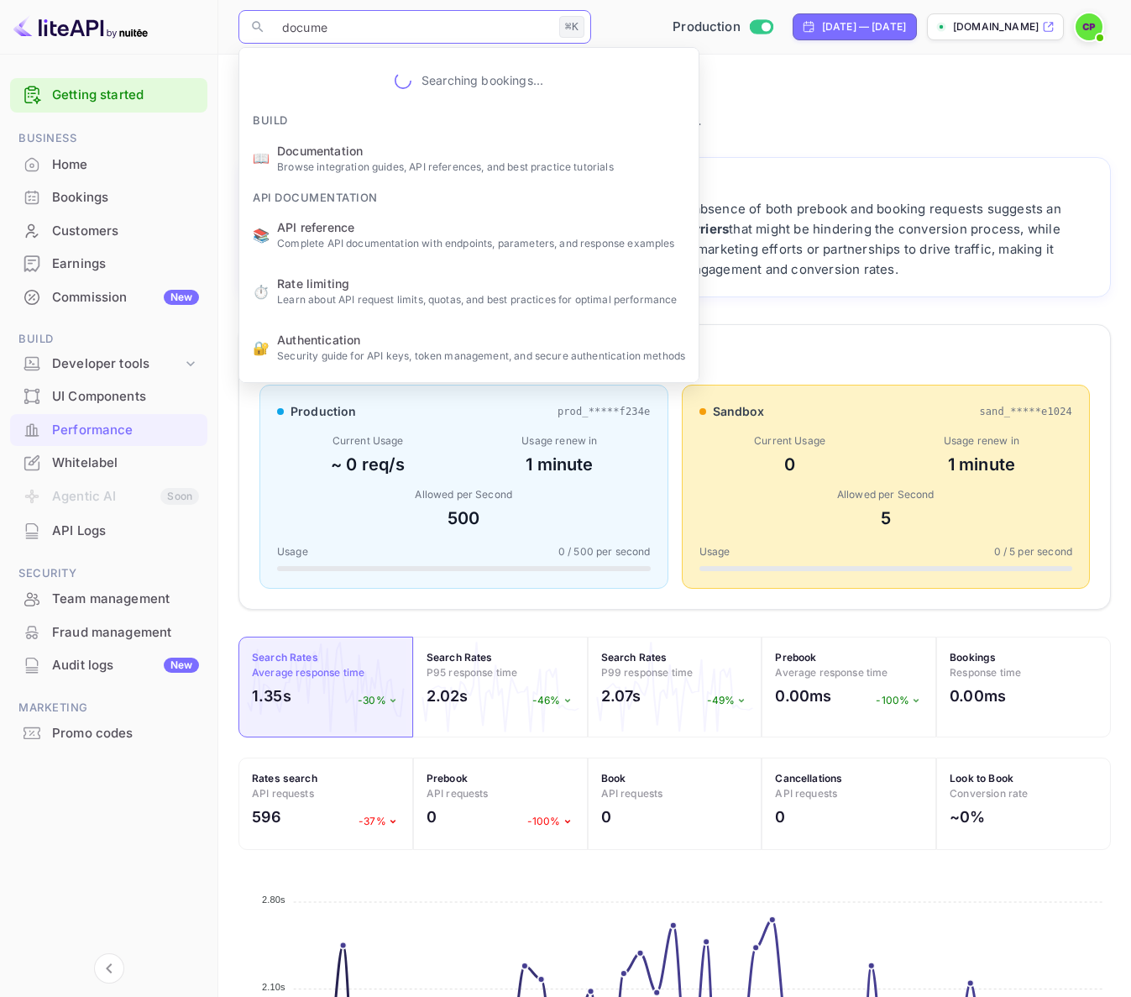
type input "documen"
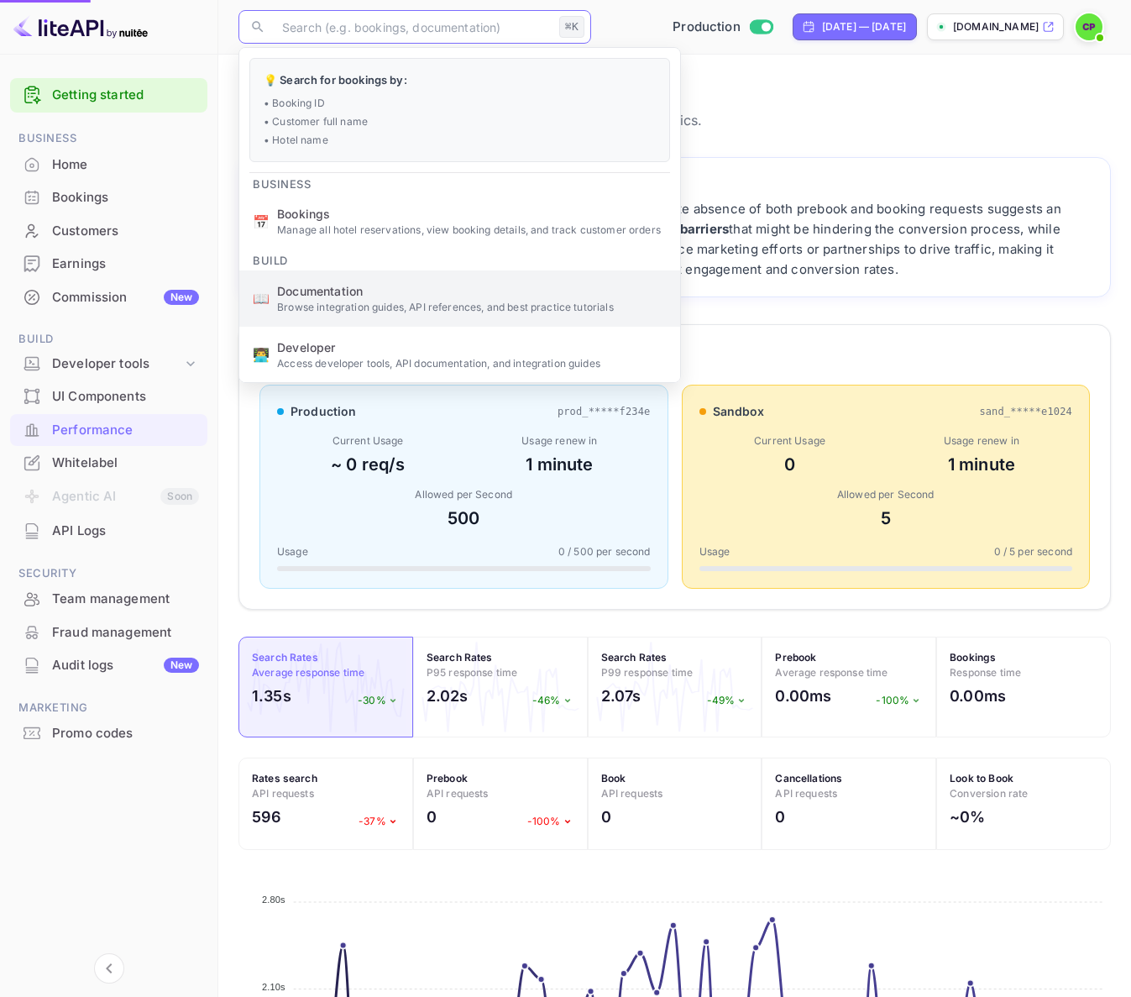
click at [449, 97] on ul "💡 Search for bookings by: • Booking ID • Customer full name • Hotel name Busine…" at bounding box center [459, 301] width 441 height 507
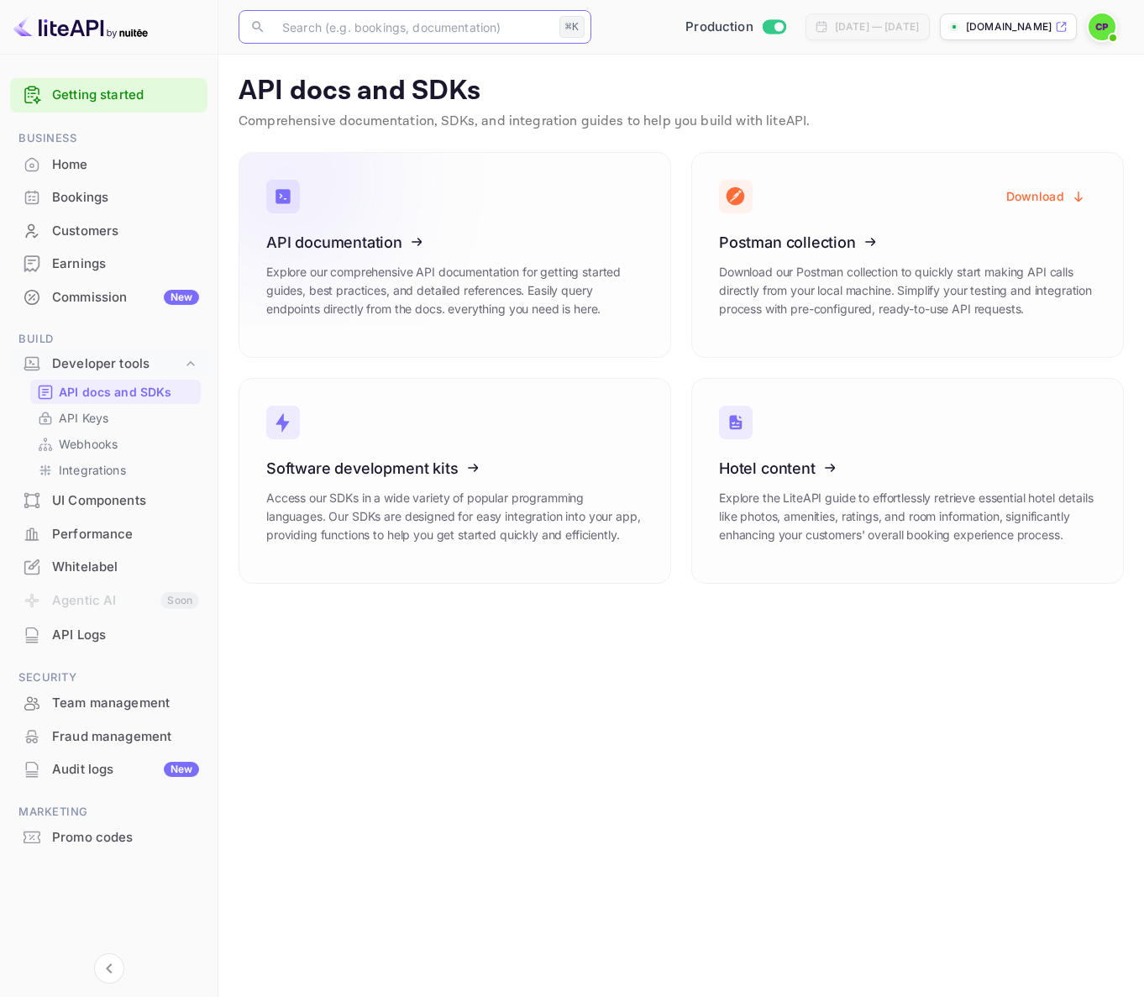
click at [453, 231] on icon at bounding box center [369, 239] width 261 height 173
